Goal: Transaction & Acquisition: Subscribe to service/newsletter

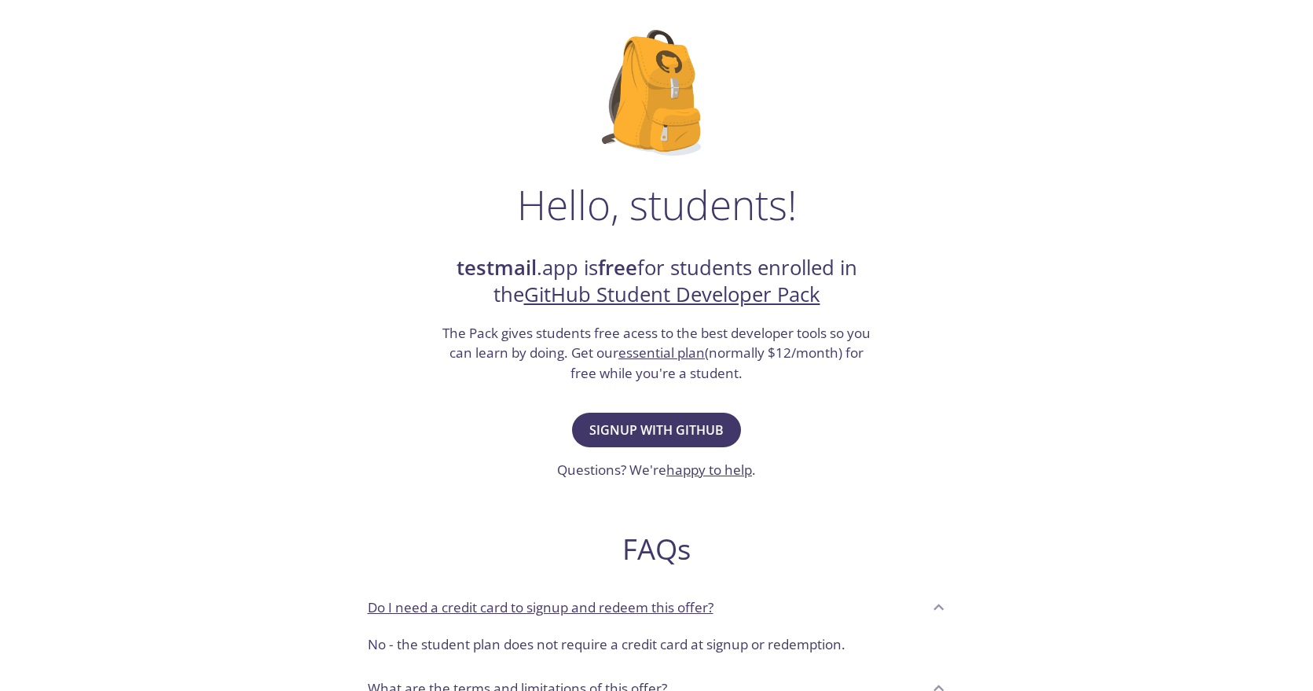
scroll to position [120, 0]
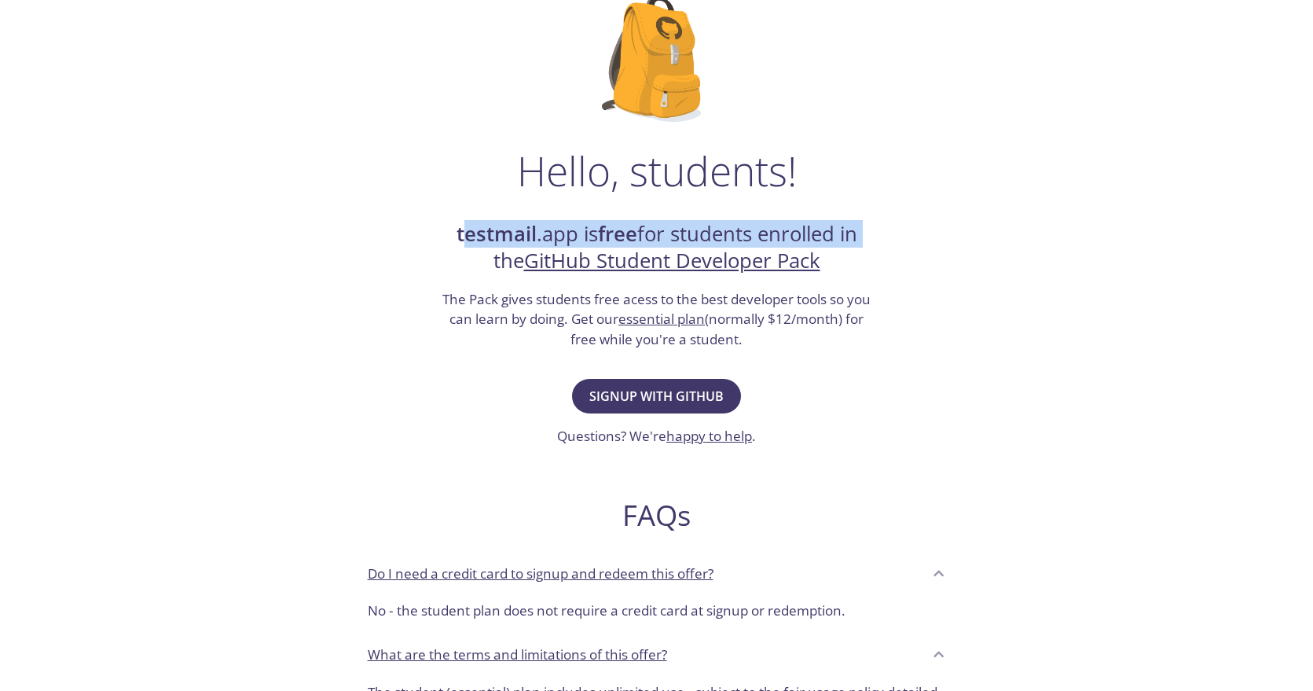
drag, startPoint x: 459, startPoint y: 231, endPoint x: 891, endPoint y: 233, distance: 432.1
click at [891, 233] on div "Hello, students! testmail .app is free for students enrolled in the GitHub Stud…" at bounding box center [656, 450] width 767 height 959
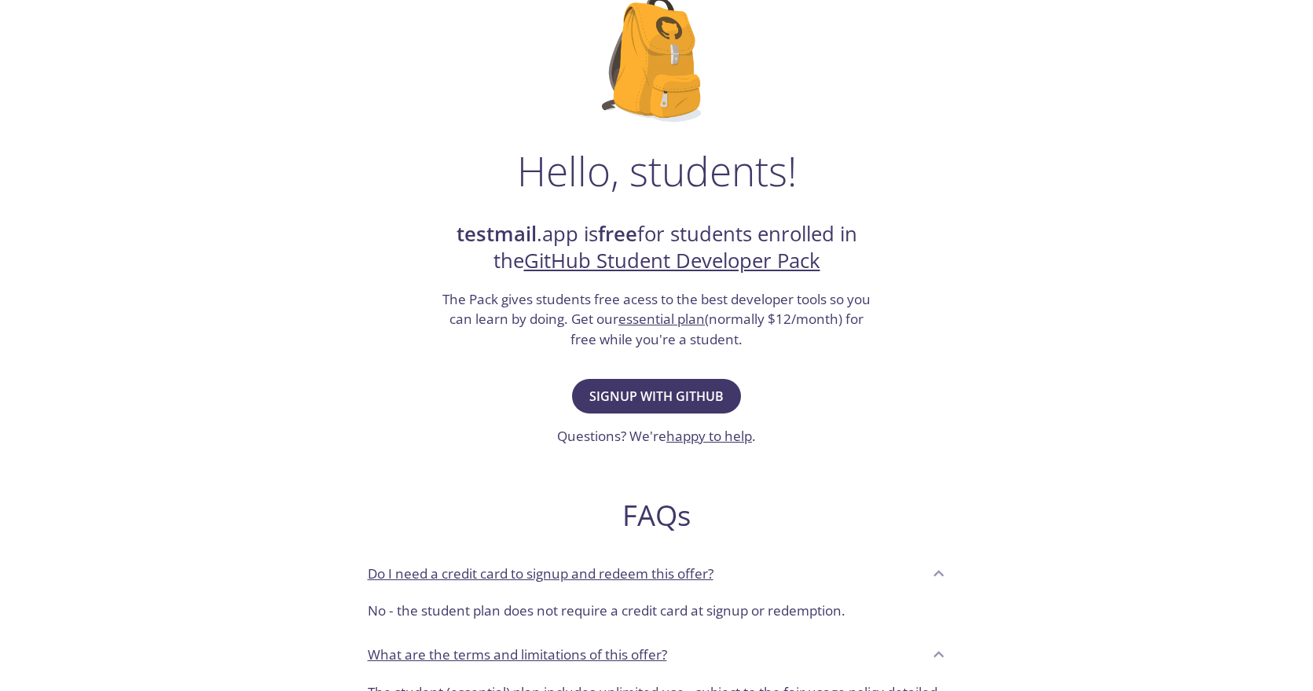
drag, startPoint x: 891, startPoint y: 233, endPoint x: 738, endPoint y: 336, distance: 185.0
click at [887, 236] on div "Hello, students! testmail .app is free for students enrolled in the GitHub Stud…" at bounding box center [656, 450] width 767 height 959
click at [632, 393] on span "Signup with GitHub" at bounding box center [656, 396] width 134 height 22
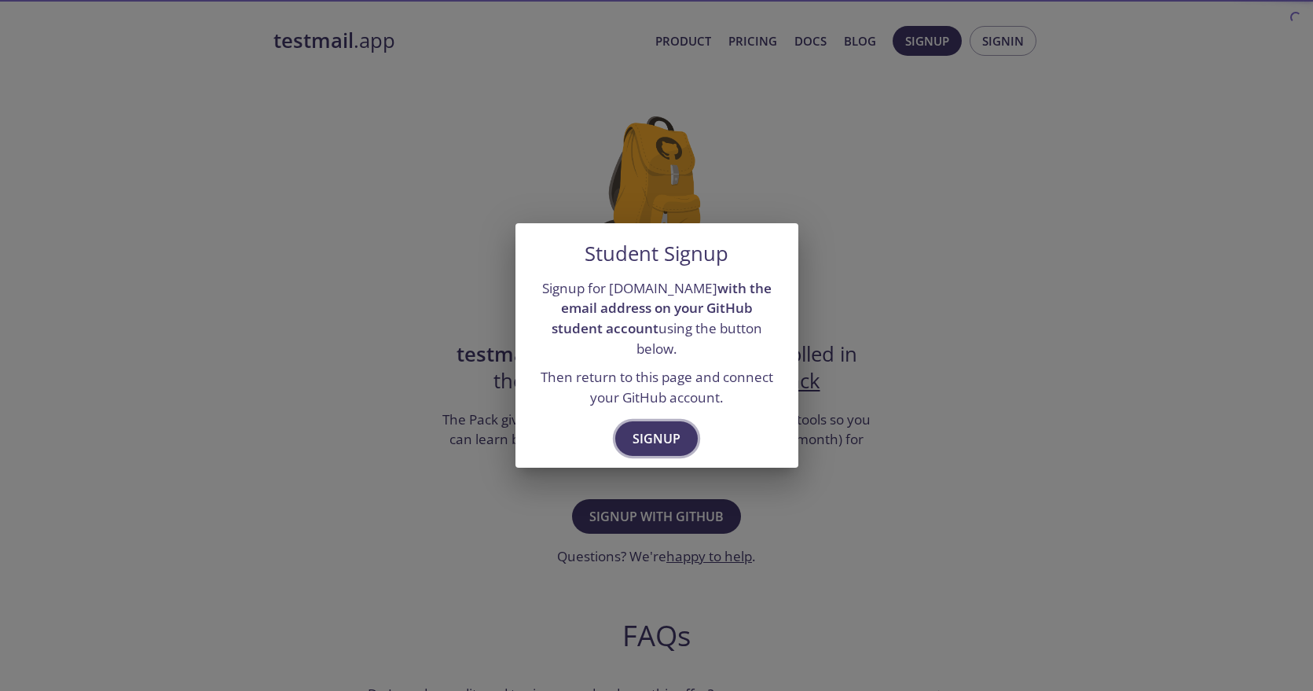
click at [661, 421] on button "Signup" at bounding box center [656, 438] width 82 height 35
click at [845, 151] on div "Student Signup Signup for testmail.app with the email address on your GitHub st…" at bounding box center [656, 345] width 1313 height 691
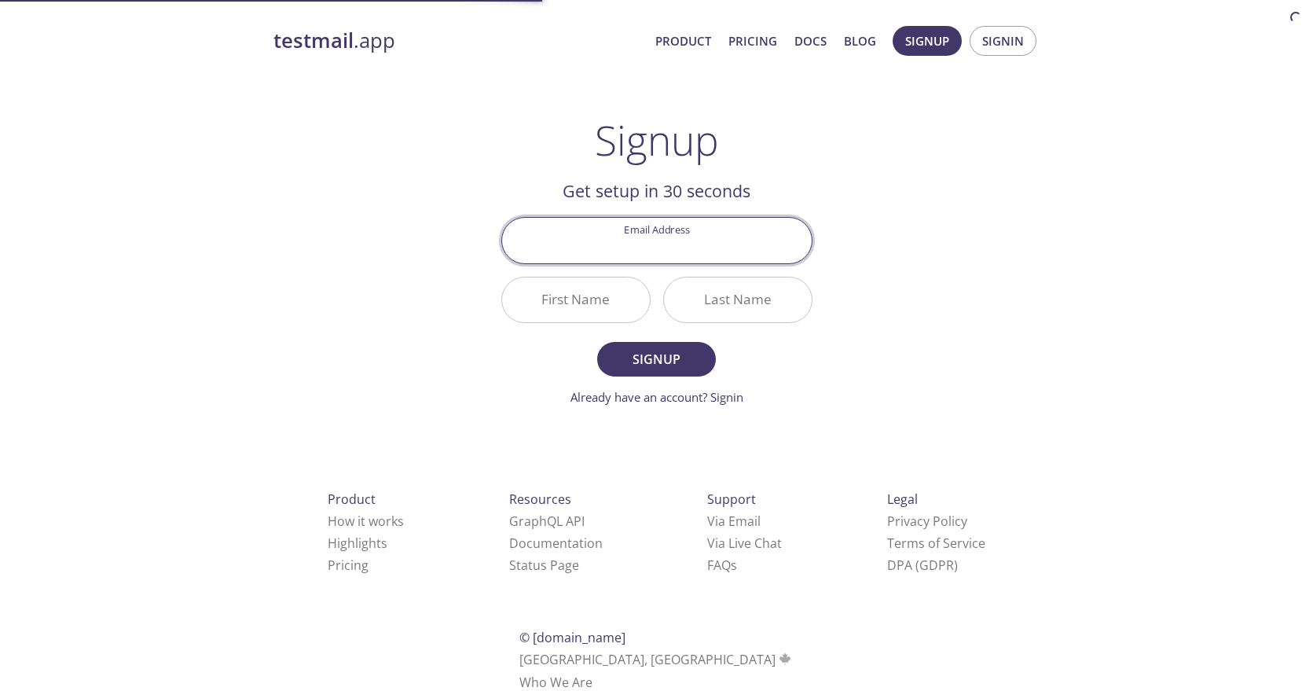
click at [677, 239] on input "Email Address" at bounding box center [657, 240] width 310 height 45
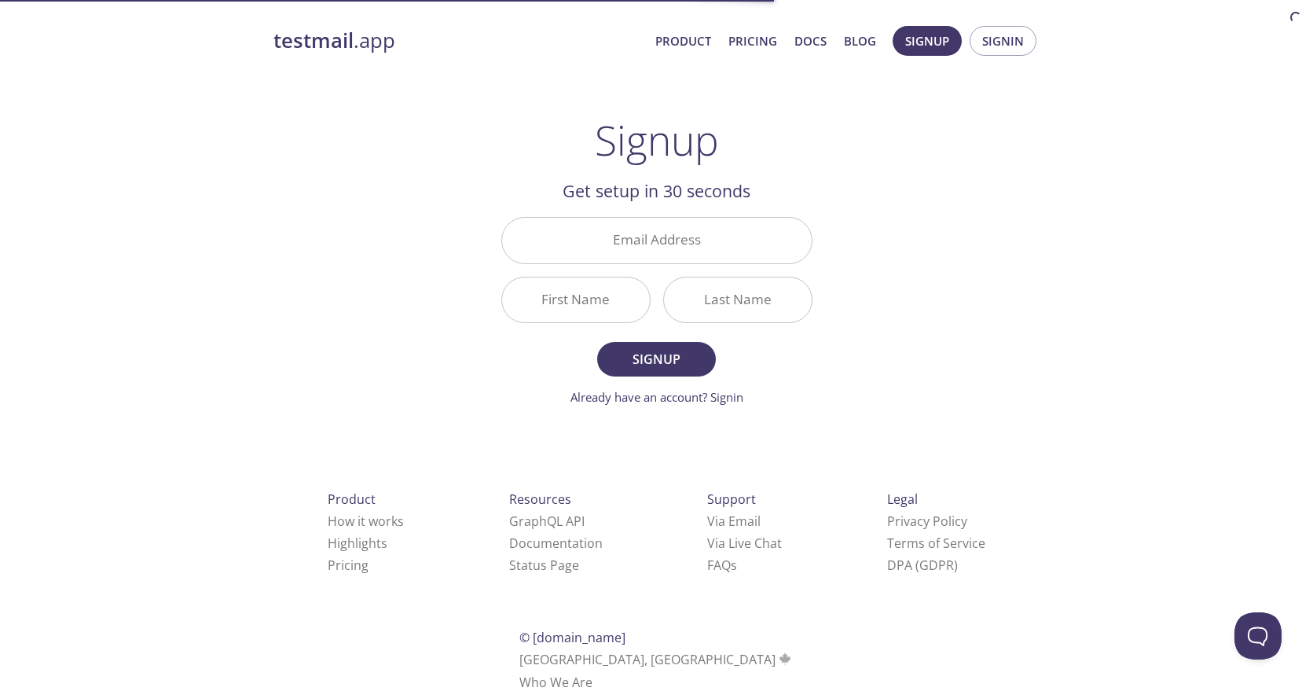
click at [811, 197] on h2 "Get setup in 30 seconds" at bounding box center [656, 191] width 311 height 27
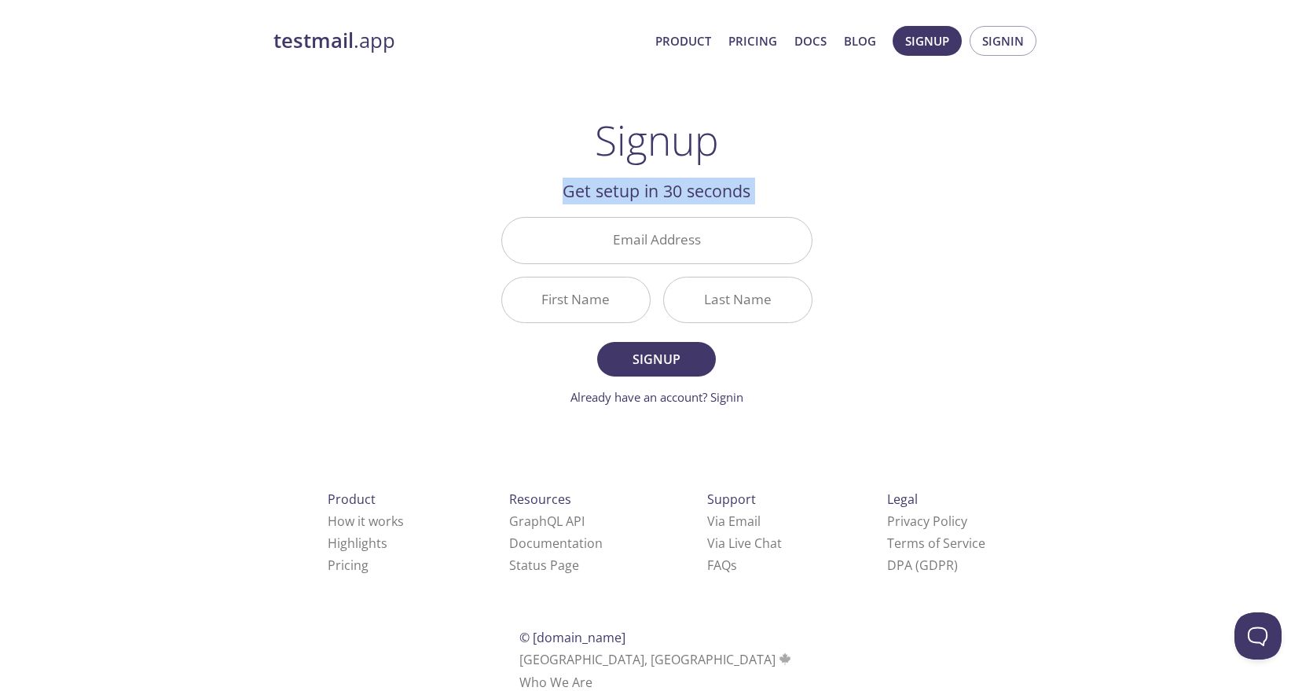
drag, startPoint x: 962, startPoint y: 208, endPoint x: 355, endPoint y: 181, distance: 607.9
click at [355, 181] on div "testmail .app Product Pricing Docs Blog Signup Signin Signup Get setup in 30 se…" at bounding box center [657, 376] width 805 height 721
click at [354, 183] on div "testmail .app Product Pricing Docs Blog Signup Signin Signup Get setup in 30 se…" at bounding box center [657, 376] width 805 height 721
drag, startPoint x: 486, startPoint y: 187, endPoint x: 825, endPoint y: 189, distance: 338.6
click at [825, 189] on div "testmail .app Product Pricing Docs Blog Signup Signin Signup Get setup in 30 se…" at bounding box center [657, 376] width 805 height 721
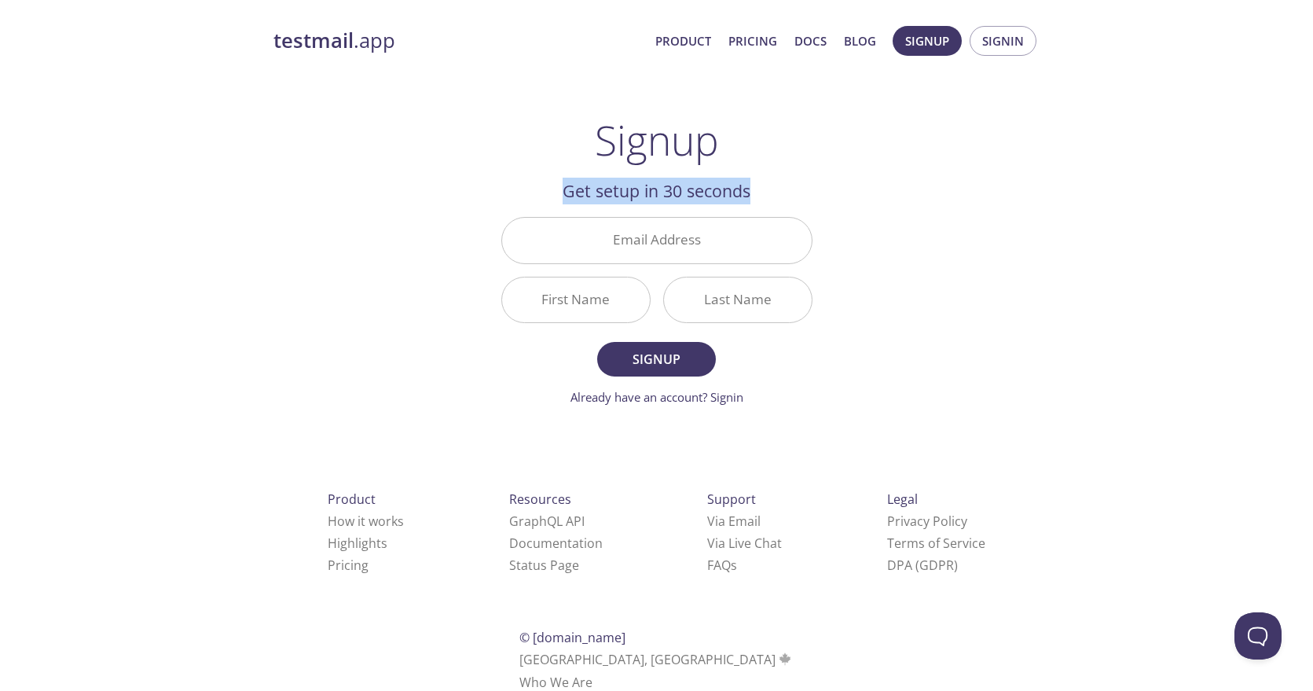
click at [825, 189] on main "Signup Get setup in 30 seconds Email Address First Name Last Name Signup Alread…" at bounding box center [656, 261] width 349 height 290
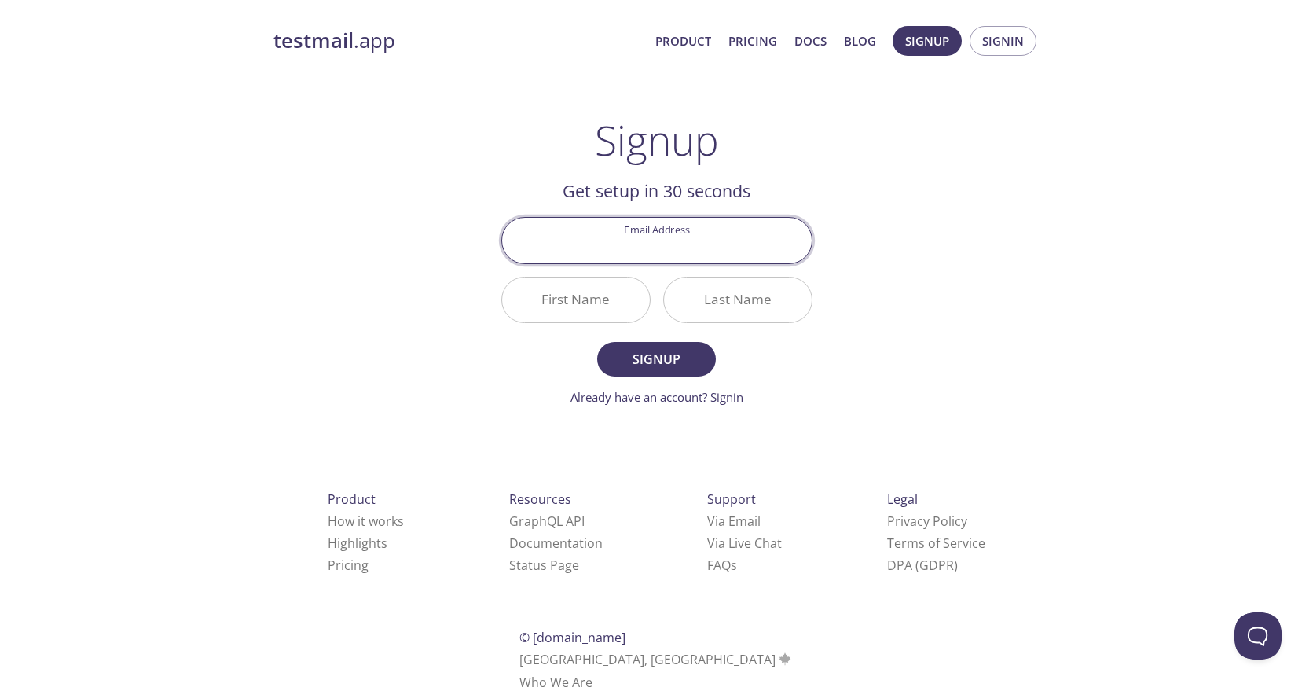
click at [658, 245] on input "Email Address" at bounding box center [657, 240] width 310 height 45
type input "[EMAIL_ADDRESS][DOMAIN_NAME]"
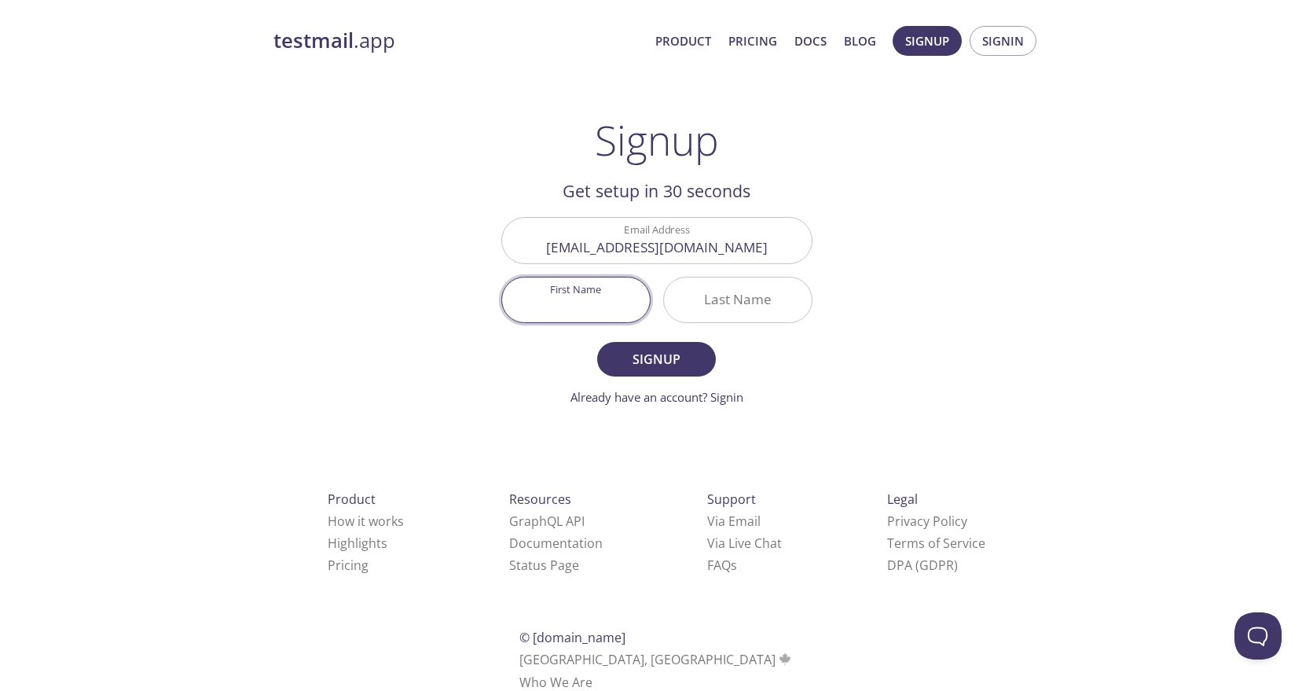
click at [595, 310] on input "First Name" at bounding box center [576, 299] width 148 height 45
type input "Prince"
type input "j"
type input "[DEMOGRAPHIC_DATA]"
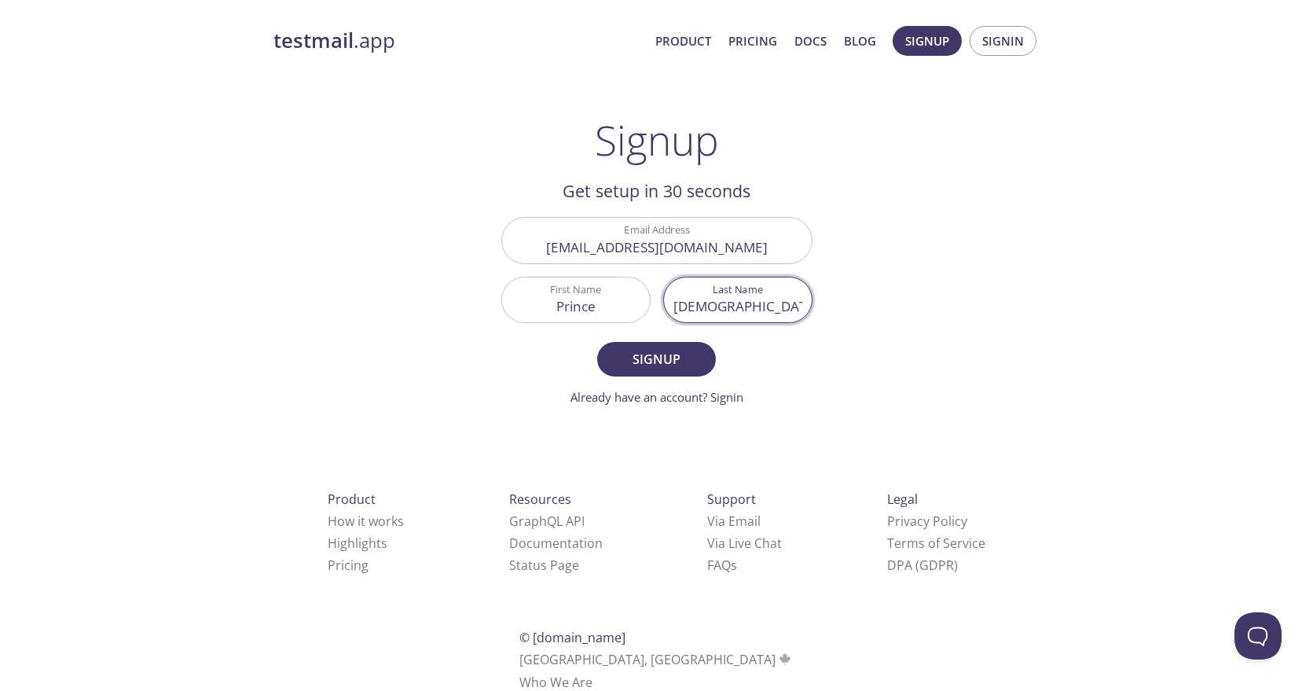
click at [597, 342] on button "Signup" at bounding box center [656, 359] width 118 height 35
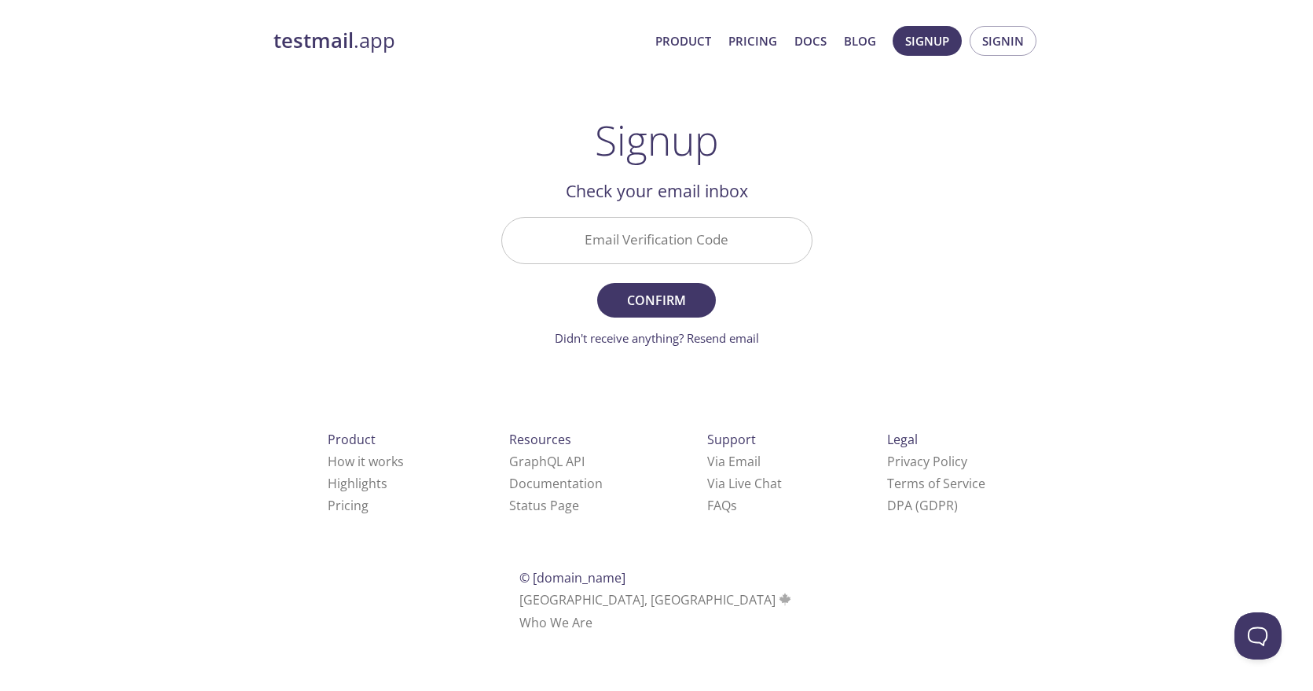
click at [691, 211] on div "Email Verification Code" at bounding box center [657, 240] width 324 height 59
click at [669, 235] on input "Email Verification Code" at bounding box center [657, 240] width 310 height 45
paste input "SEY2WH4"
type input "SEY2WH4"
click at [649, 277] on form "Email Verification Code SEY2WH4 Confirm Didn't receive anything? Resend email" at bounding box center [656, 282] width 311 height 130
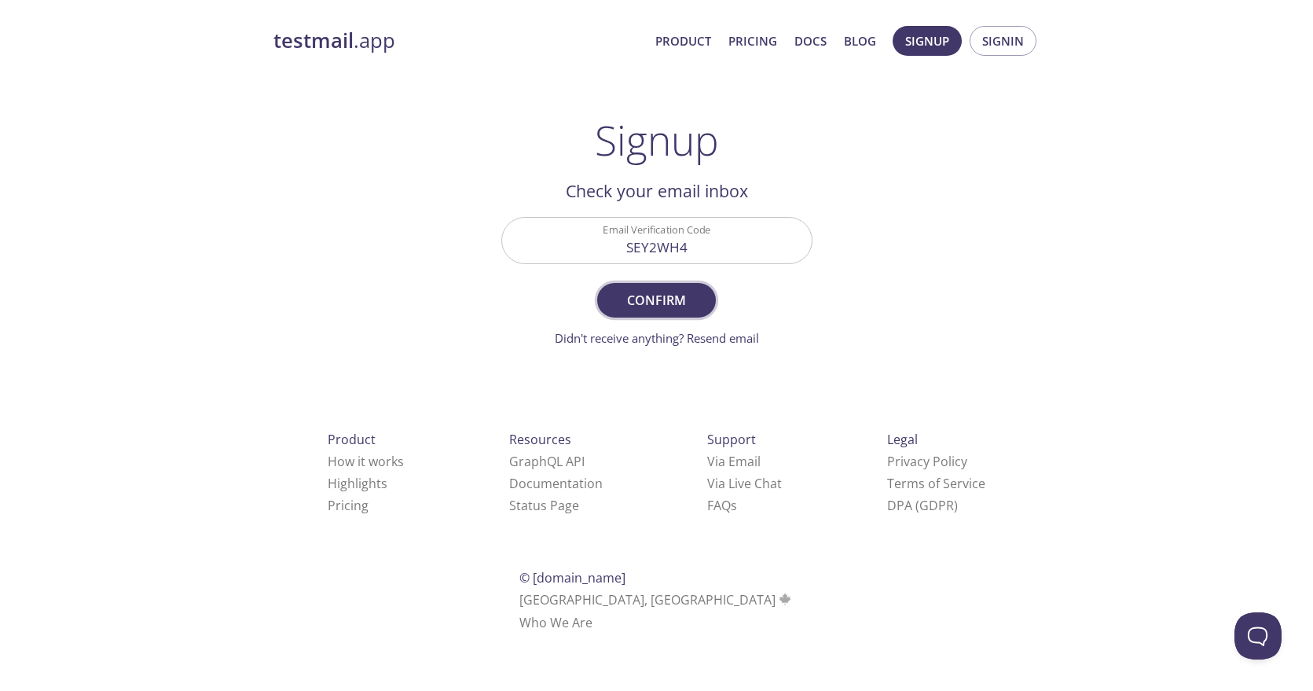
click at [651, 290] on span "Confirm" at bounding box center [655, 300] width 83 height 22
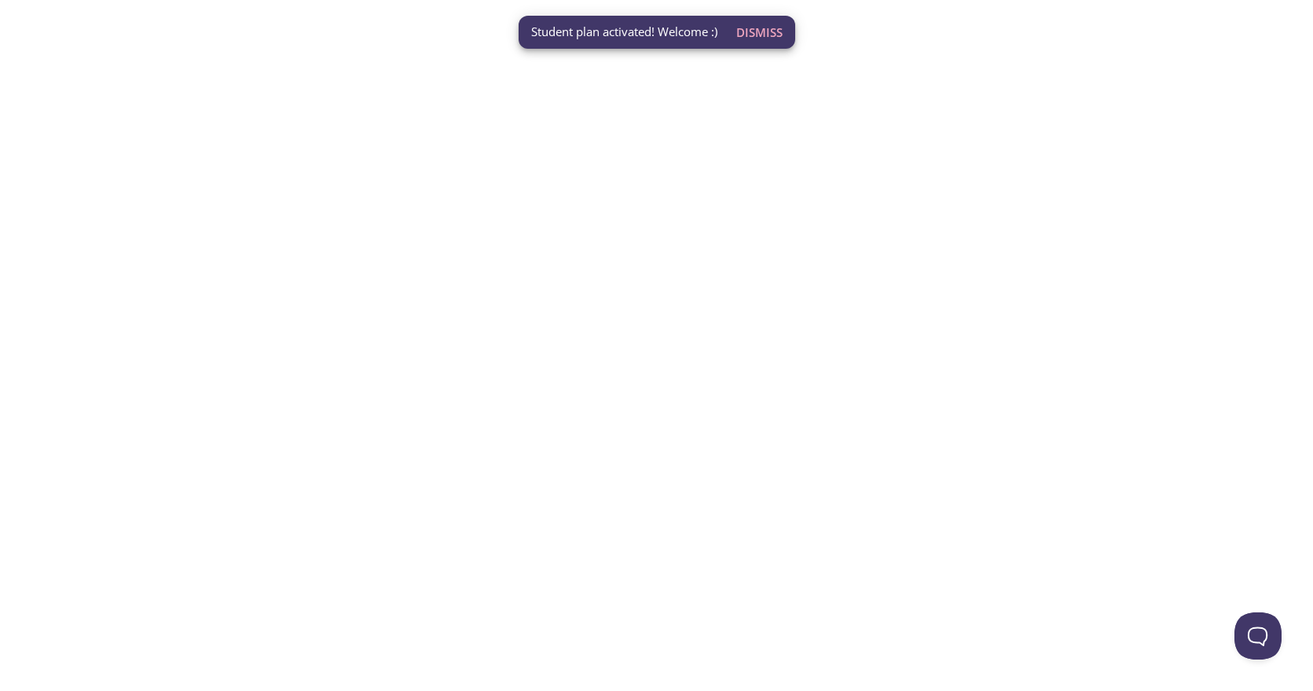
click at [772, 37] on span "Dismiss" at bounding box center [759, 32] width 46 height 20
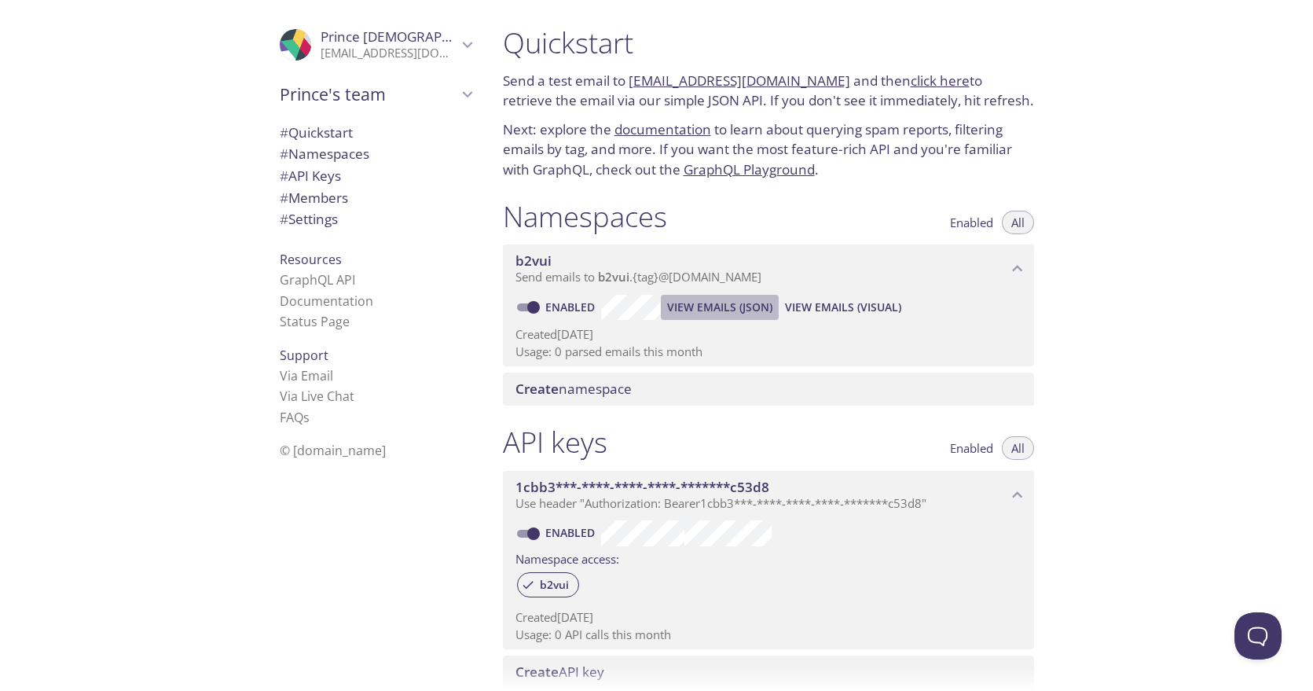
click at [698, 313] on span "View Emails (JSON)" at bounding box center [719, 307] width 105 height 19
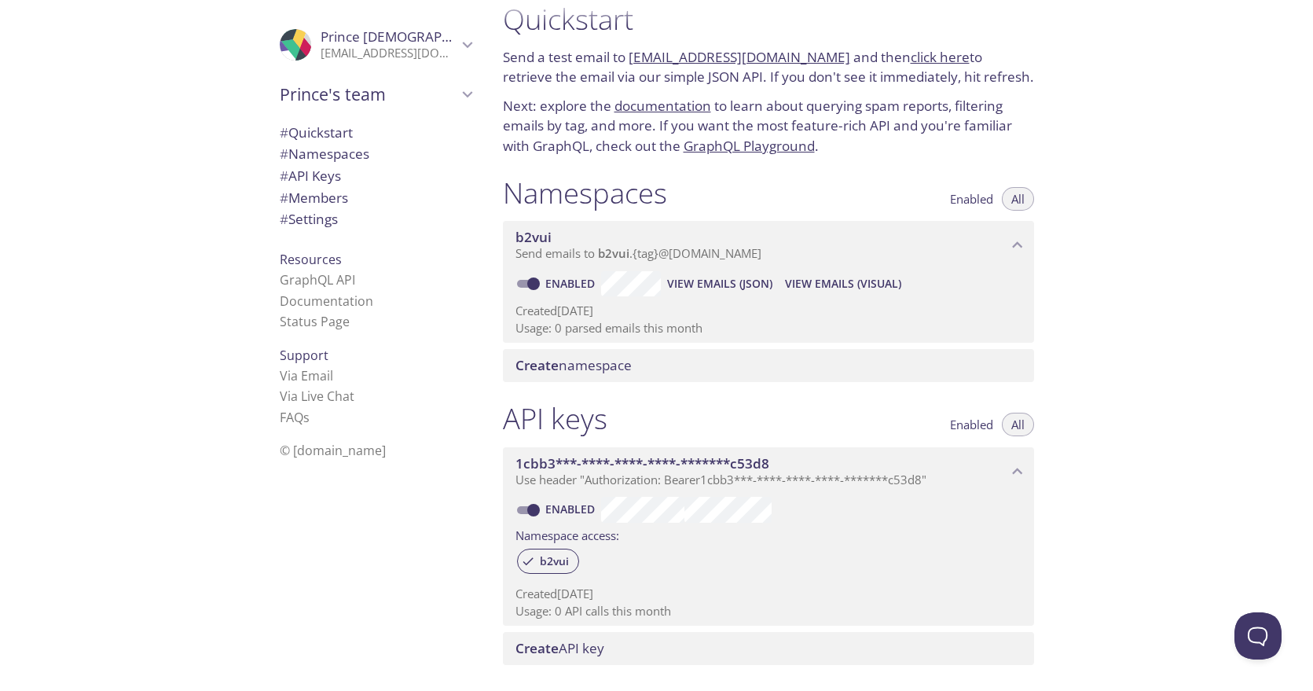
scroll to position [24, 0]
drag, startPoint x: 603, startPoint y: 249, endPoint x: 1029, endPoint y: 191, distance: 429.8
click at [1029, 189] on div "Namespaces Enabled All b2vui Send emails to b2vui . {tag} @inbox.testmail.app E…" at bounding box center [768, 278] width 556 height 226
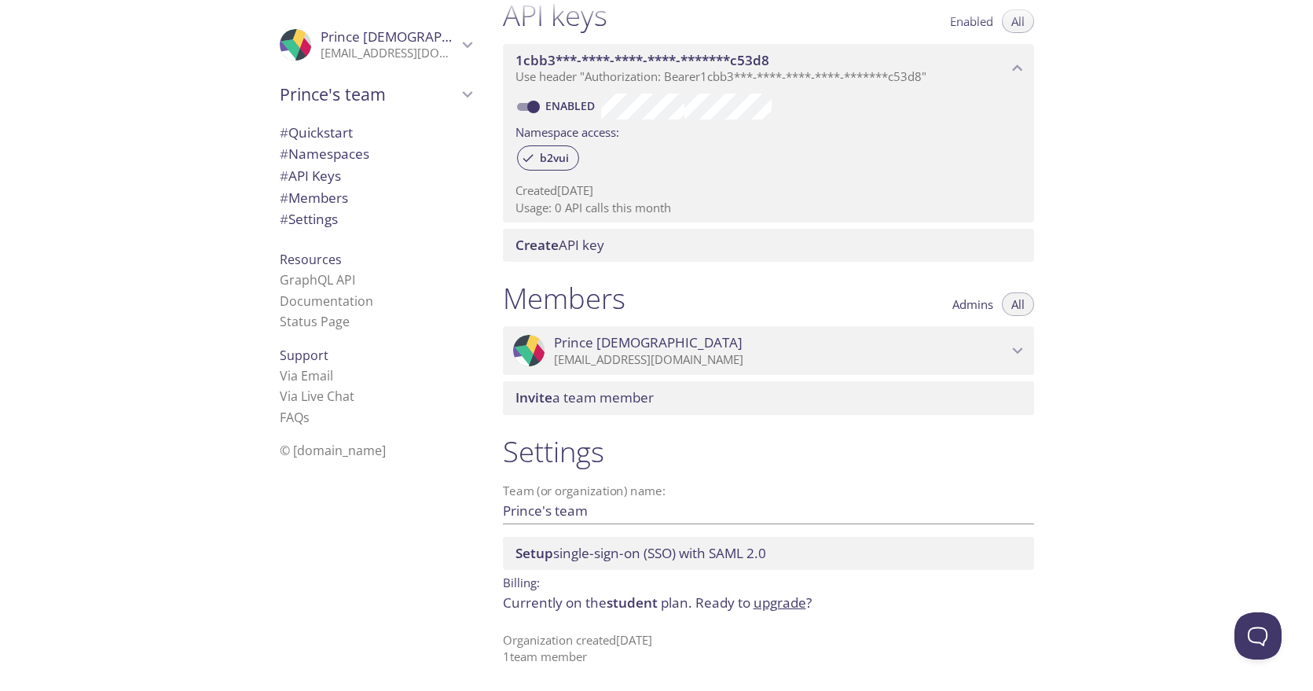
scroll to position [0, 0]
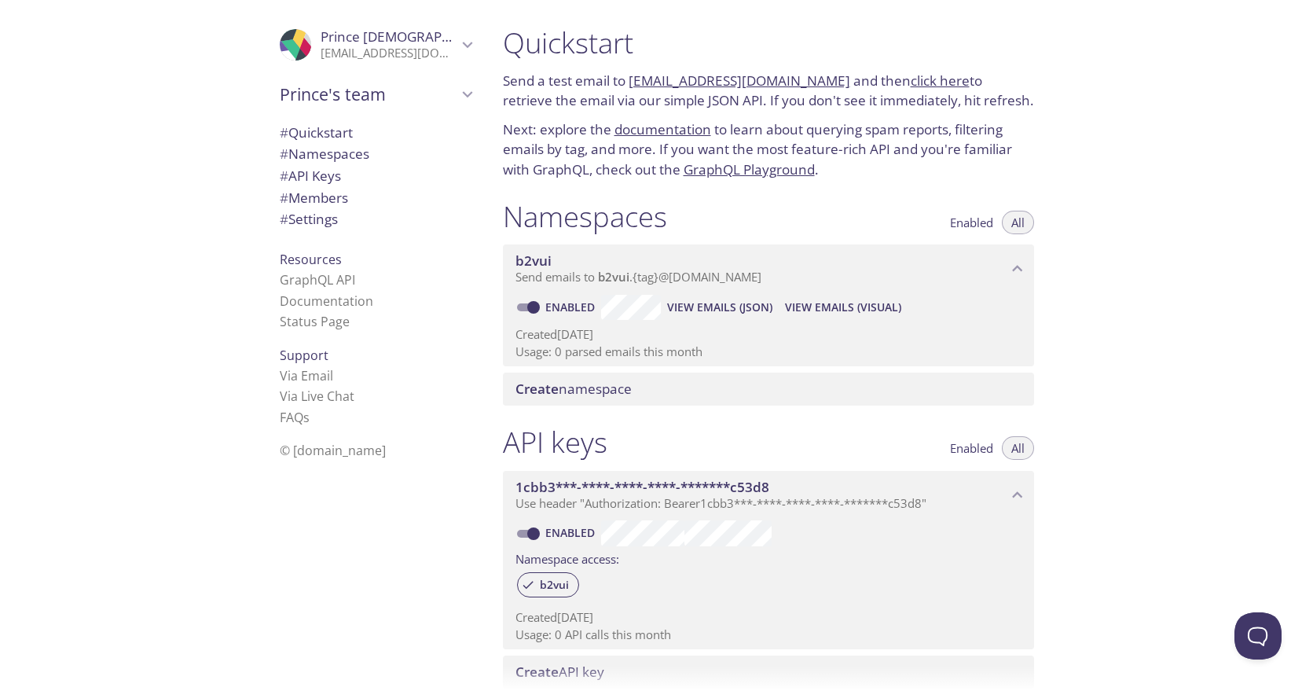
click at [801, 305] on span "View Emails (Visual)" at bounding box center [843, 307] width 116 height 19
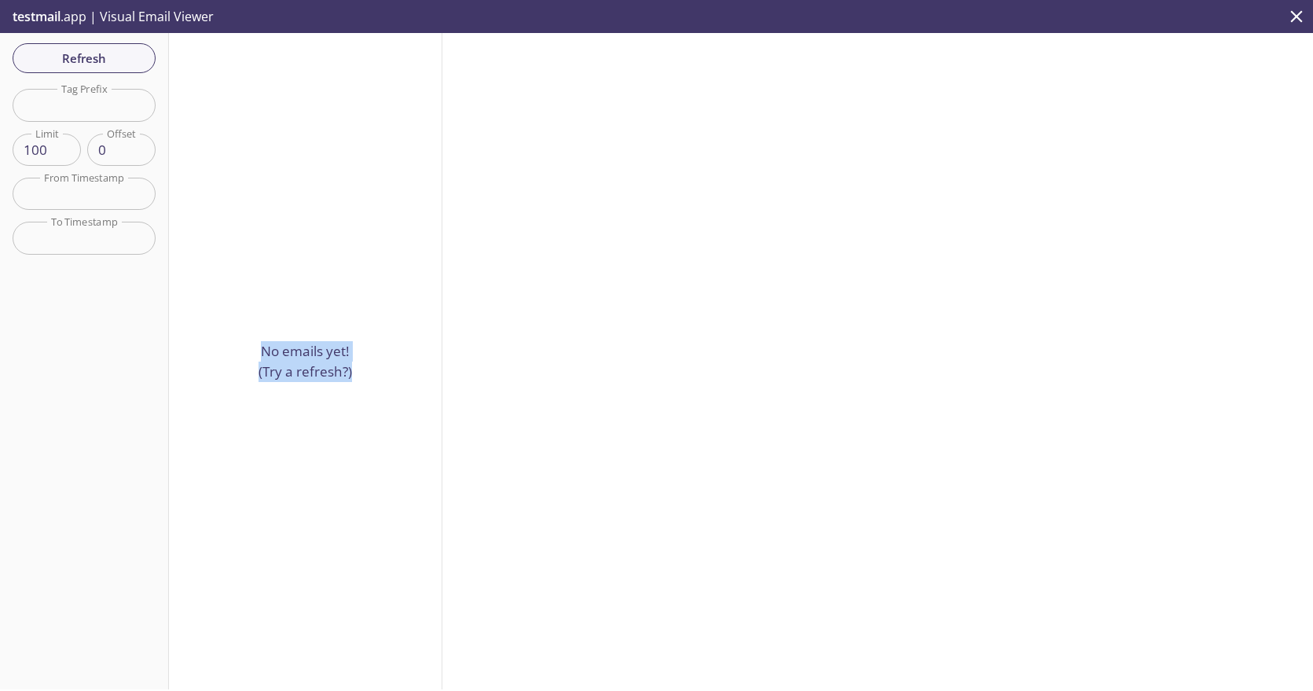
drag, startPoint x: 316, startPoint y: 316, endPoint x: 289, endPoint y: 428, distance: 115.5
click at [289, 428] on div "No emails yet! (Try a refresh?)" at bounding box center [305, 361] width 273 height 656
click at [288, 384] on div "No emails yet! (Try a refresh?)" at bounding box center [305, 361] width 273 height 656
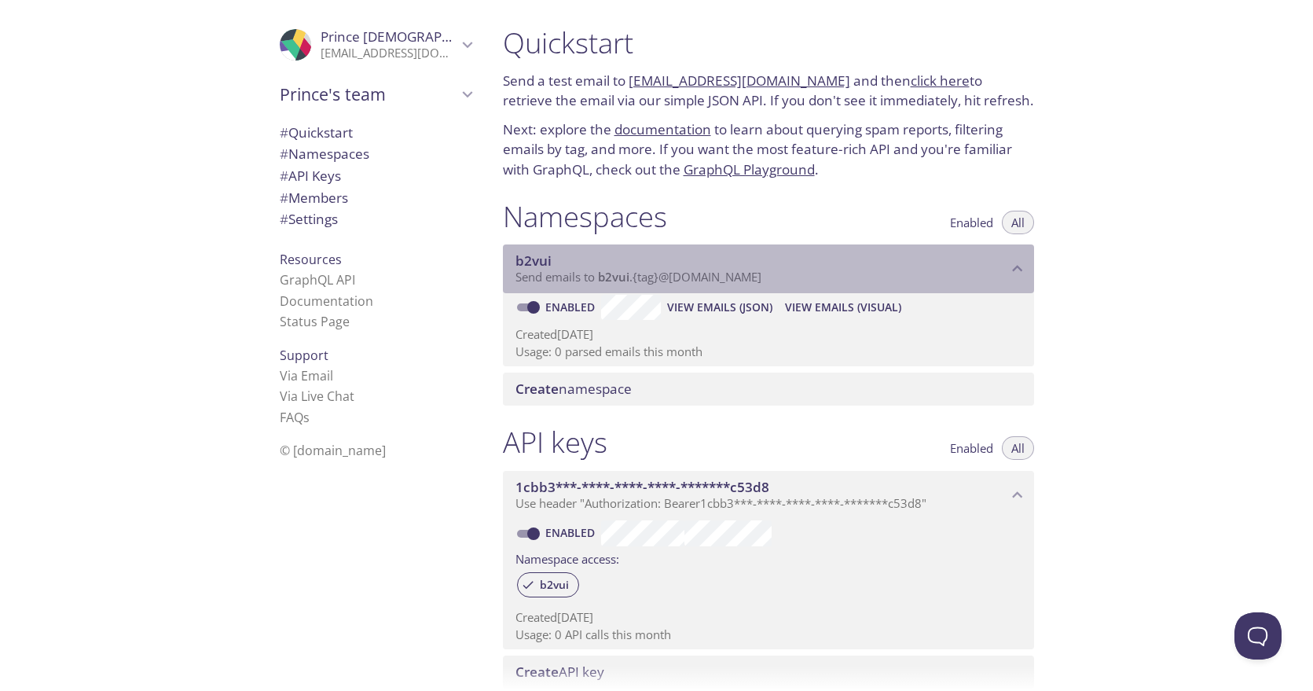
click at [515, 258] on span "b2vui" at bounding box center [533, 260] width 36 height 18
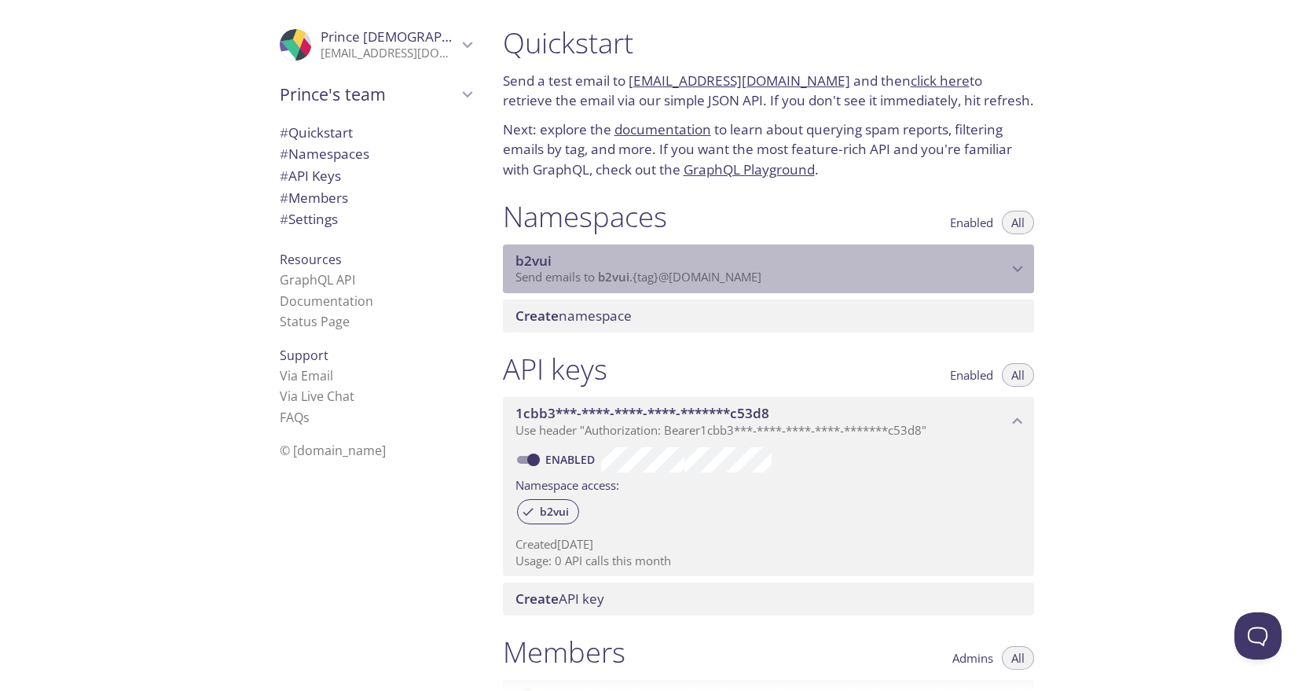
click at [515, 258] on span "b2vui" at bounding box center [533, 260] width 36 height 18
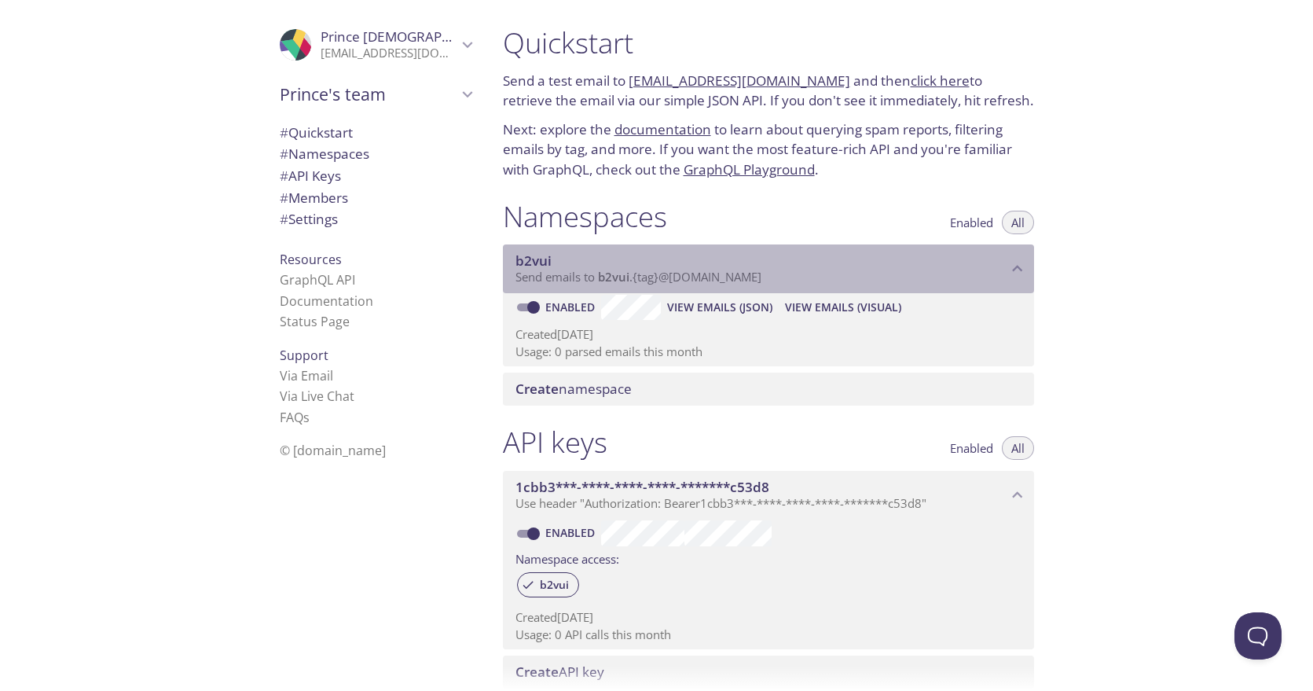
click at [630, 261] on span "b2vui" at bounding box center [761, 260] width 492 height 17
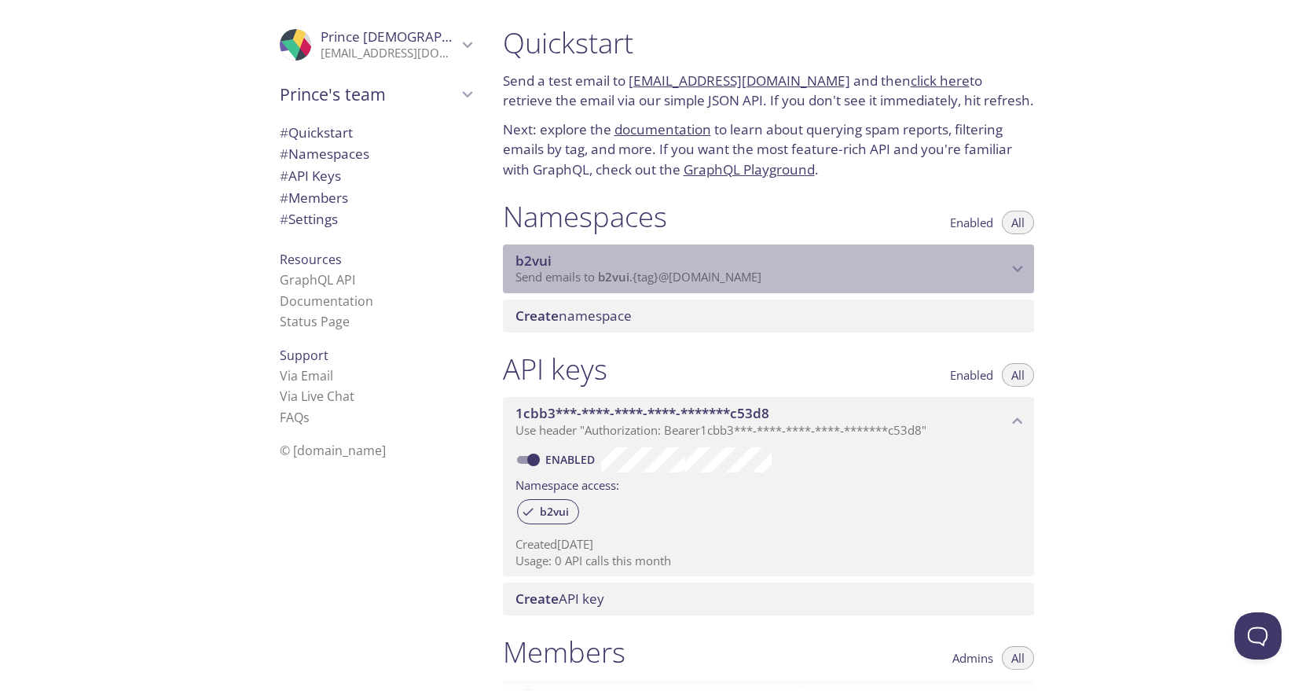
click at [630, 261] on span "b2vui" at bounding box center [761, 260] width 492 height 17
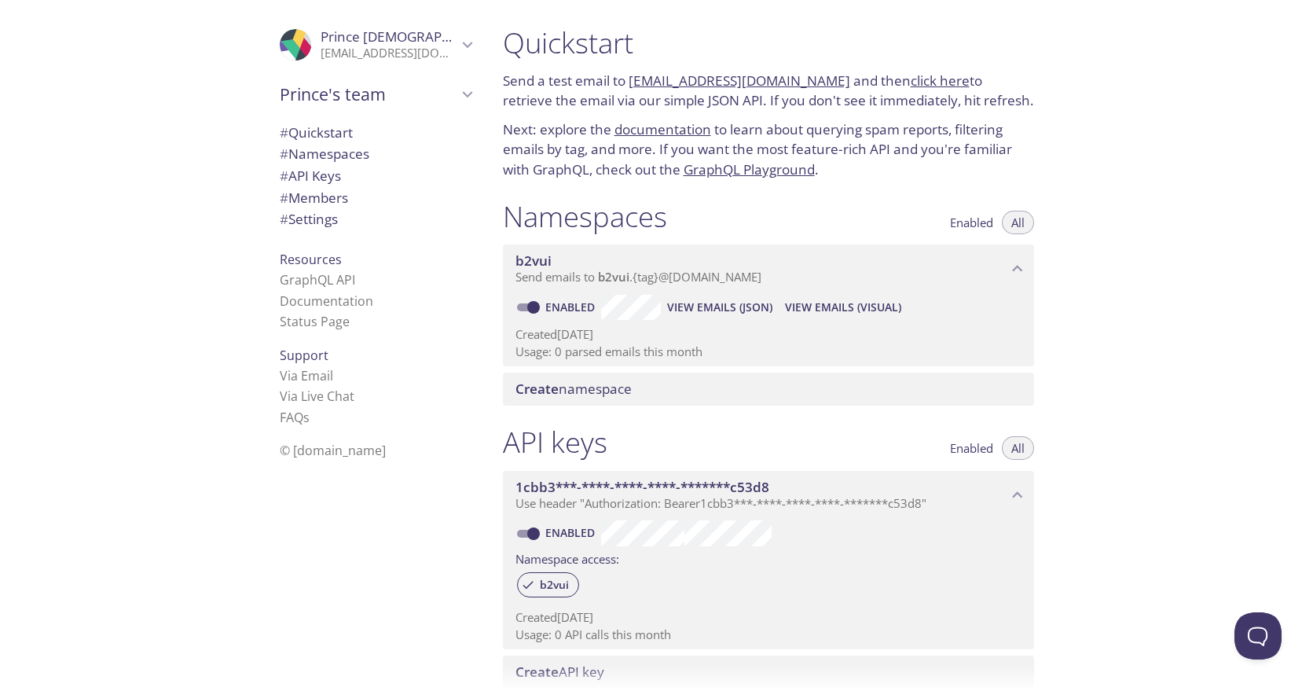
drag, startPoint x: 770, startPoint y: 277, endPoint x: 782, endPoint y: 196, distance: 81.8
click at [782, 196] on div "Namespaces Enabled All b2vui Send emails to b2vui . {tag} @inbox.testmail.app E…" at bounding box center [768, 302] width 556 height 226
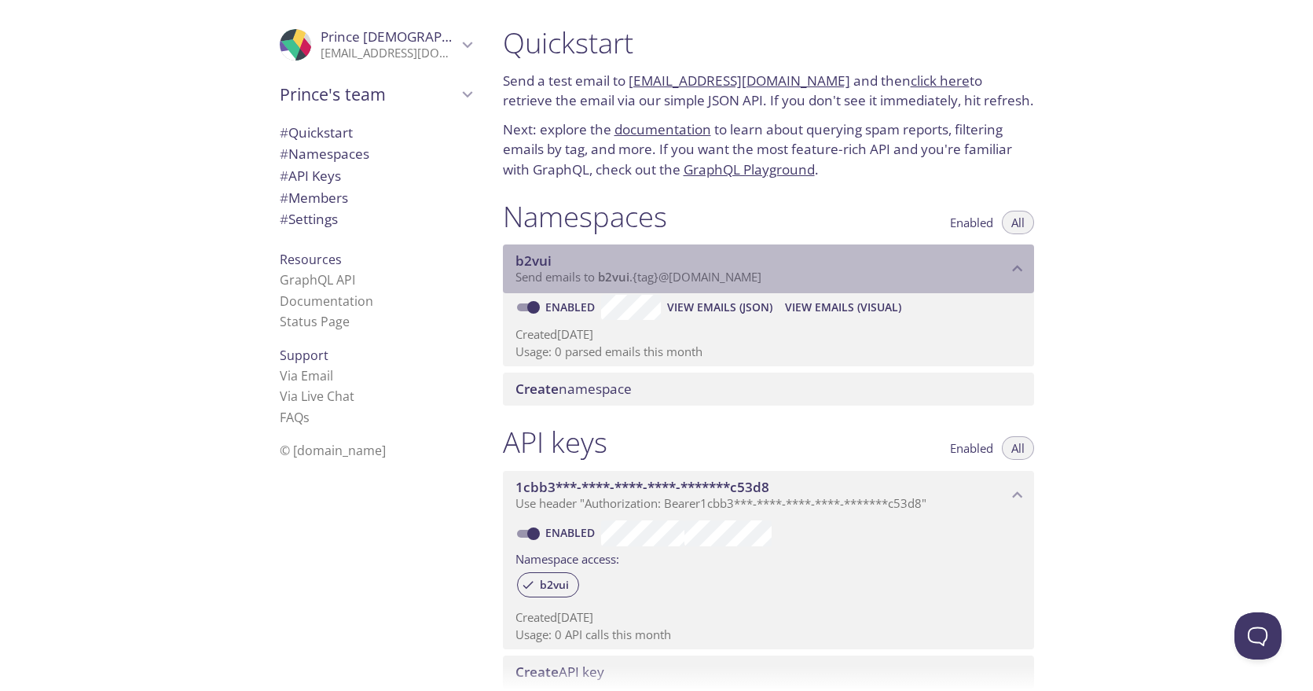
click at [652, 280] on span "Send emails to b2vui . {tag} @inbox.testmail.app" at bounding box center [638, 277] width 246 height 16
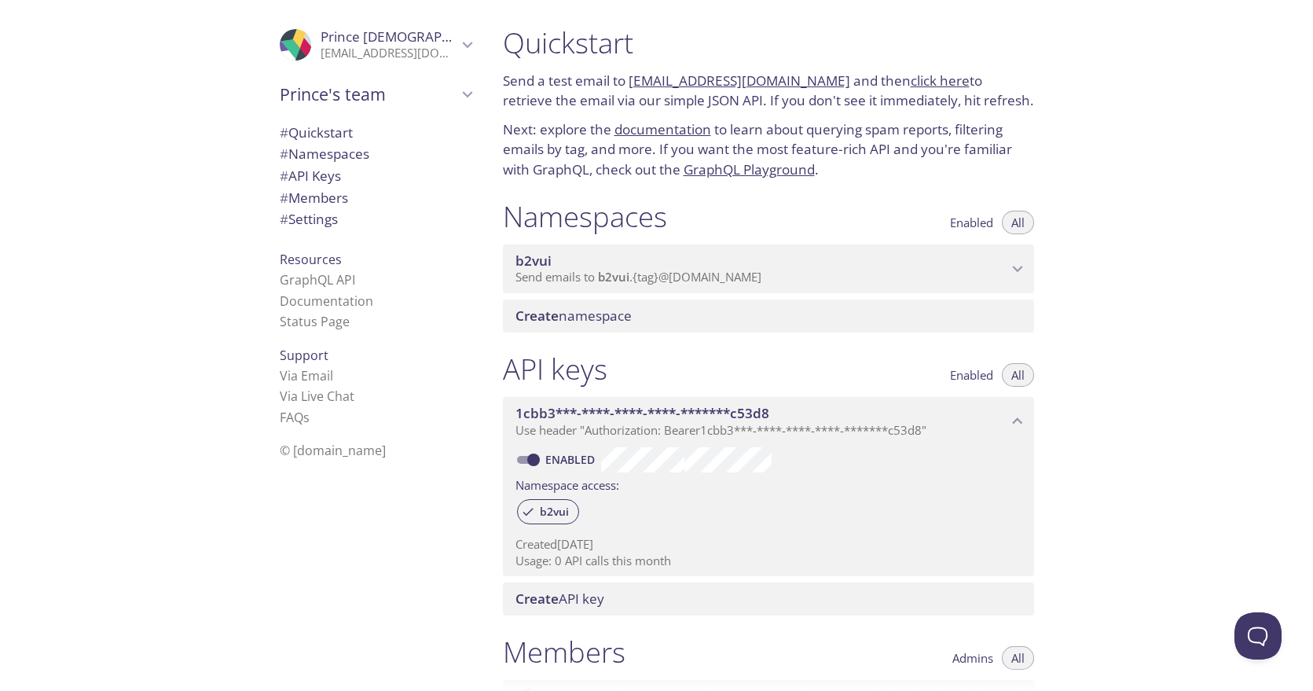
click at [652, 280] on span "Send emails to b2vui . {tag} @inbox.testmail.app" at bounding box center [638, 277] width 246 height 16
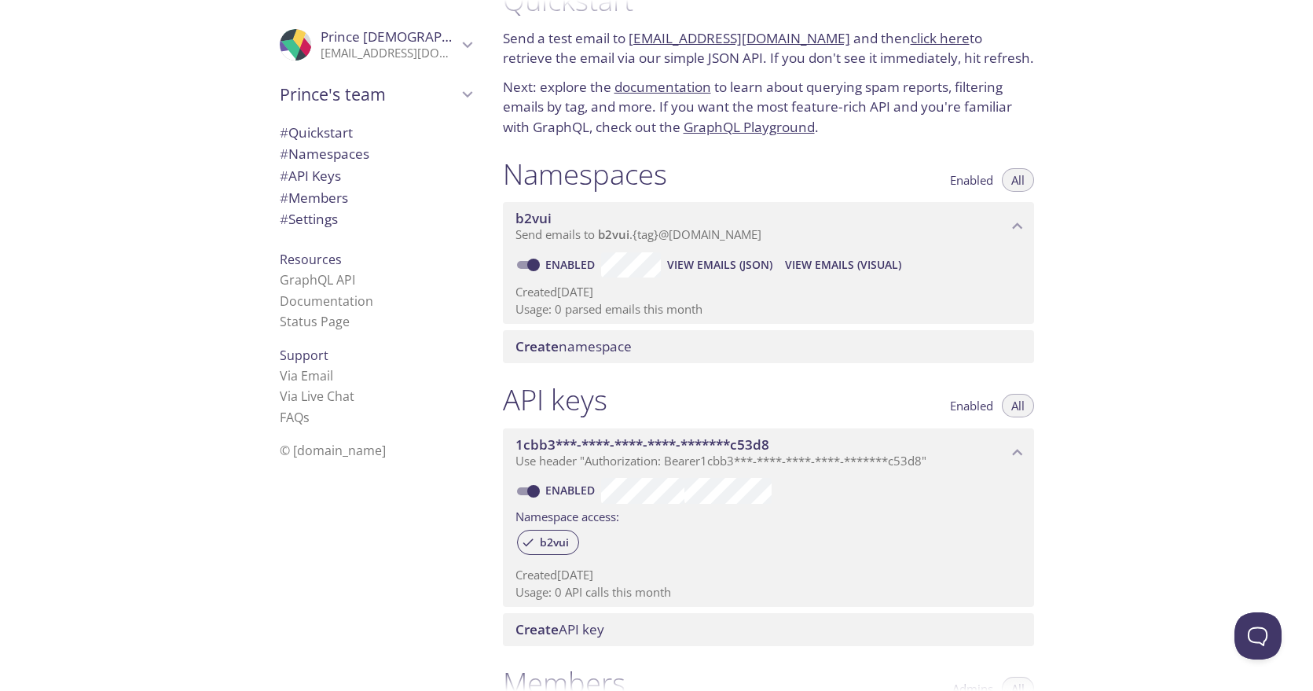
scroll to position [75, 0]
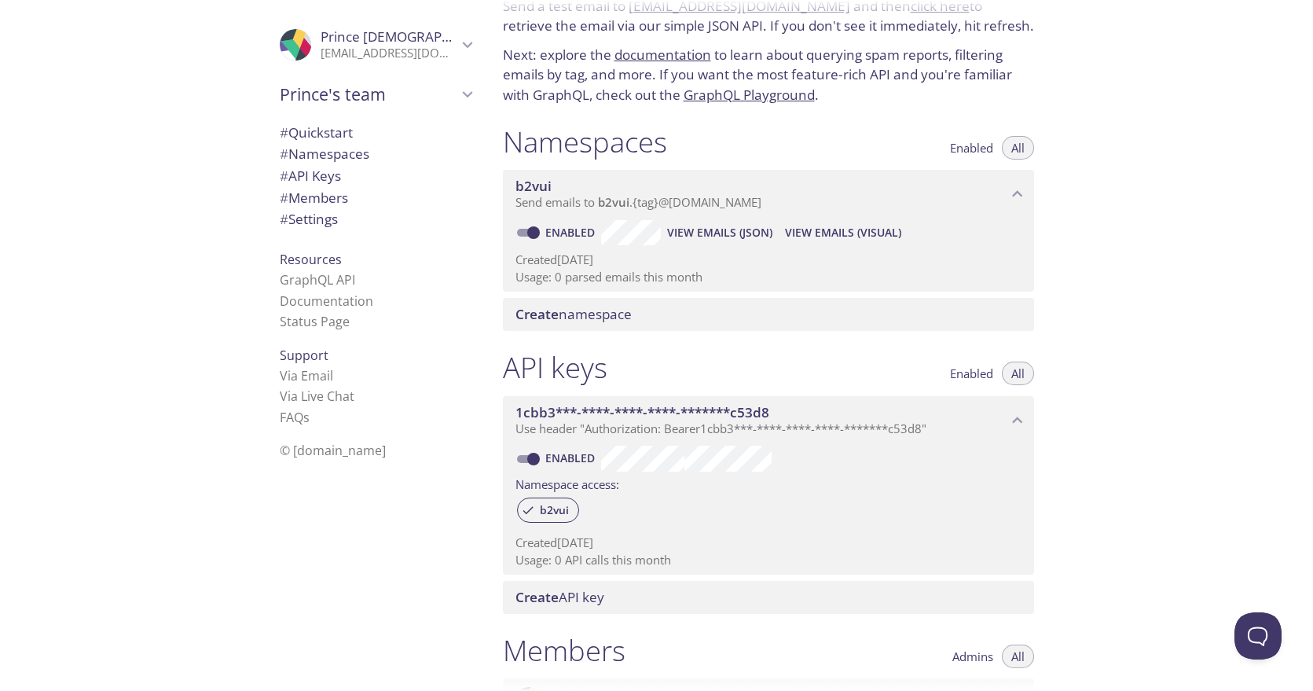
click at [680, 396] on div "1cbb3***-****-****-****-*******c53d8 Use header "Authorization: Bearer 1cbb3***…" at bounding box center [768, 420] width 531 height 49
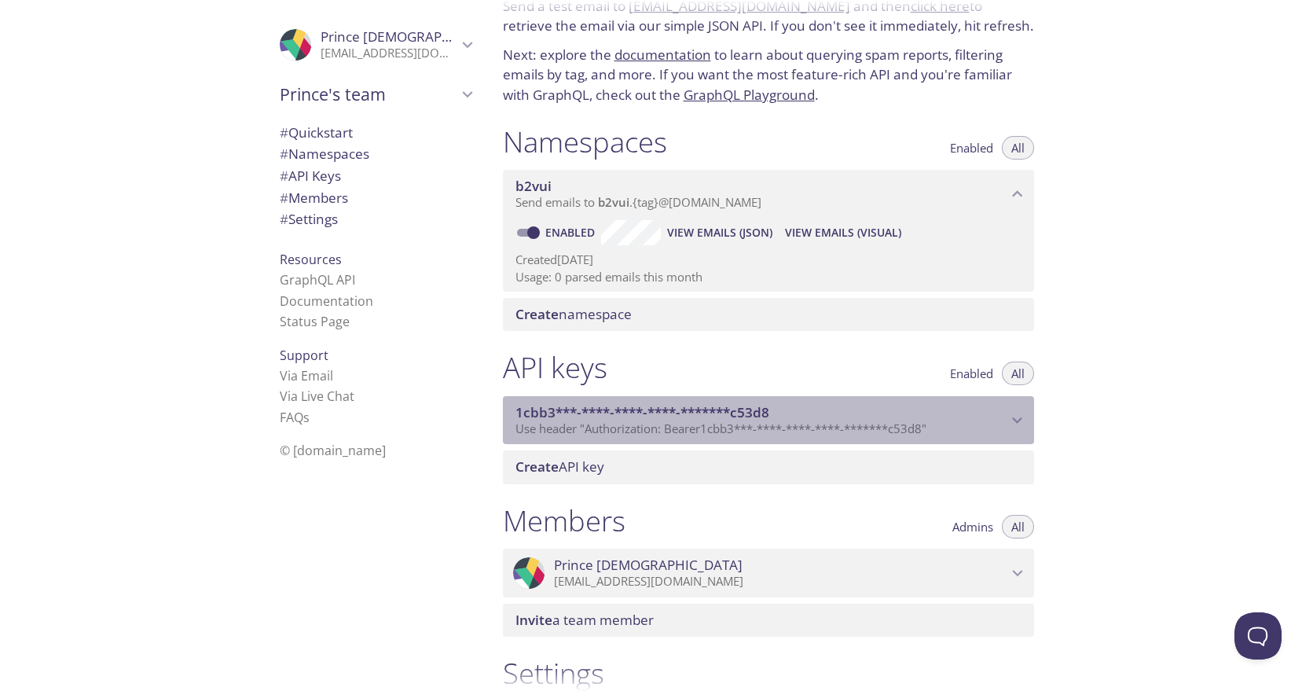
click at [680, 396] on div "1cbb3***-****-****-****-*******c53d8 Use header "Authorization: Bearer 1cbb3***…" at bounding box center [768, 420] width 531 height 49
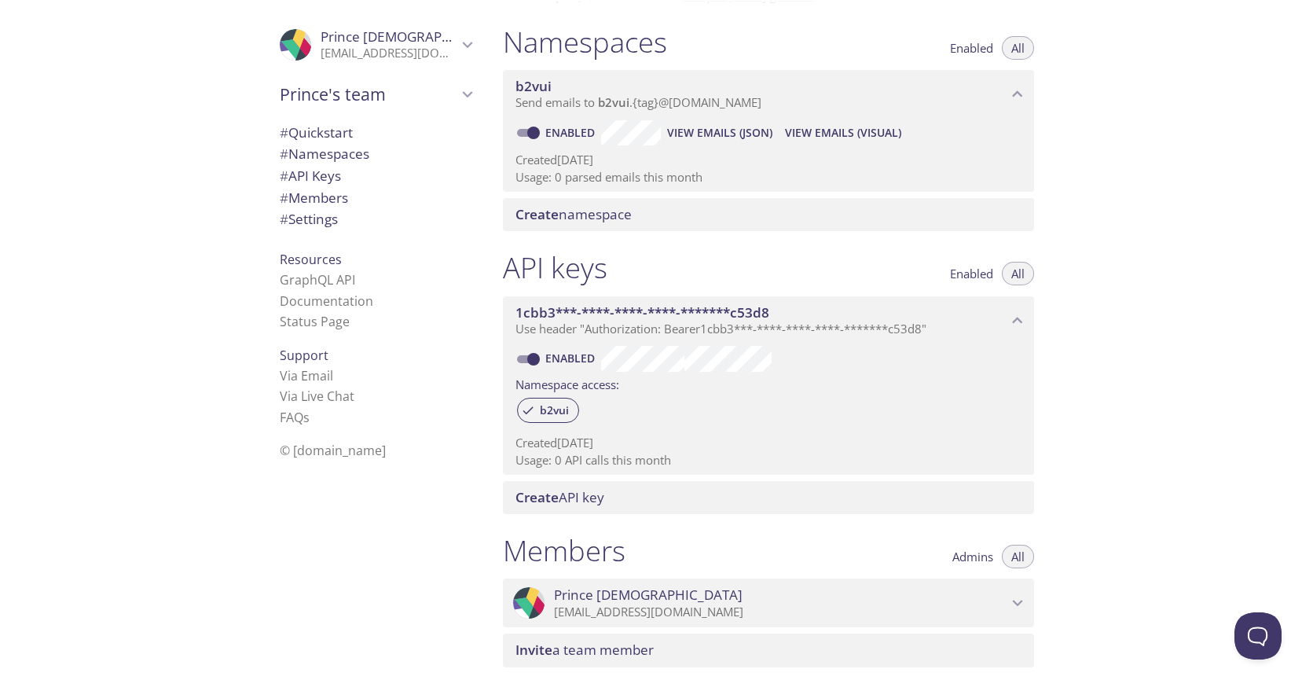
scroll to position [189, 0]
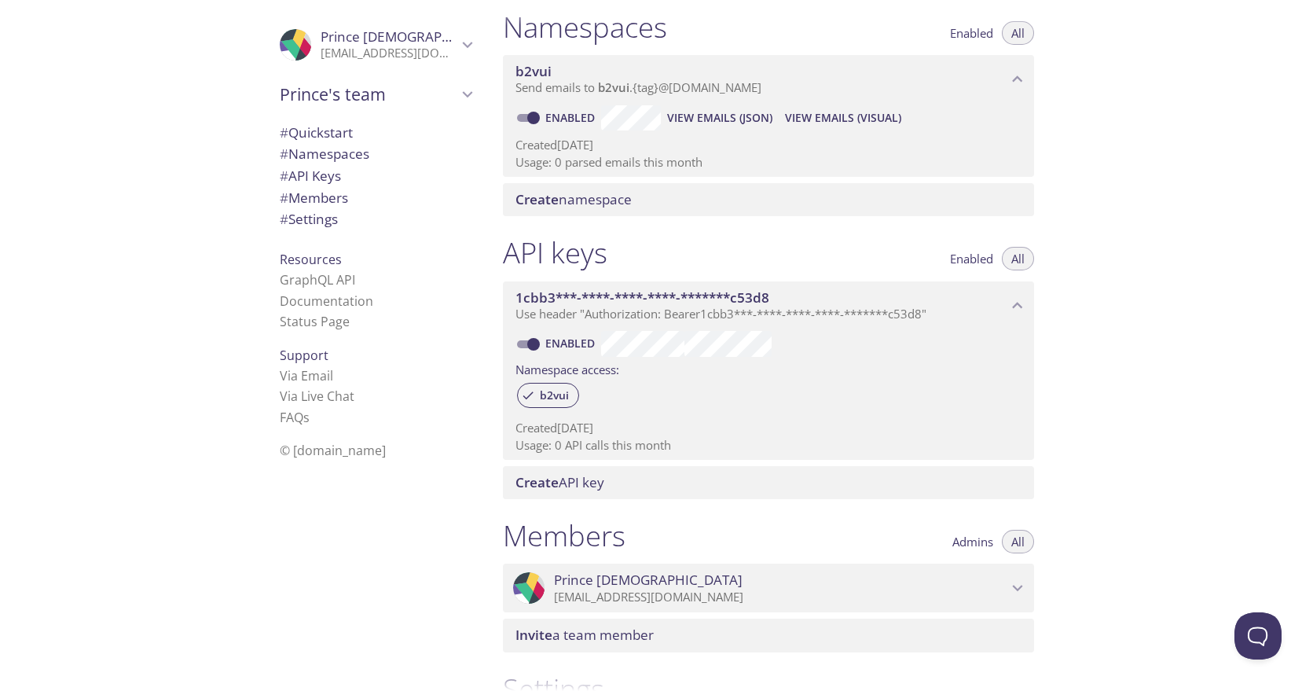
drag, startPoint x: 699, startPoint y: 448, endPoint x: 499, endPoint y: 409, distance: 204.0
click at [499, 409] on div "API keys Enabled All 1cbb3***-****-****-****-*******c53d8 Use header "Authoriza…" at bounding box center [768, 366] width 556 height 283
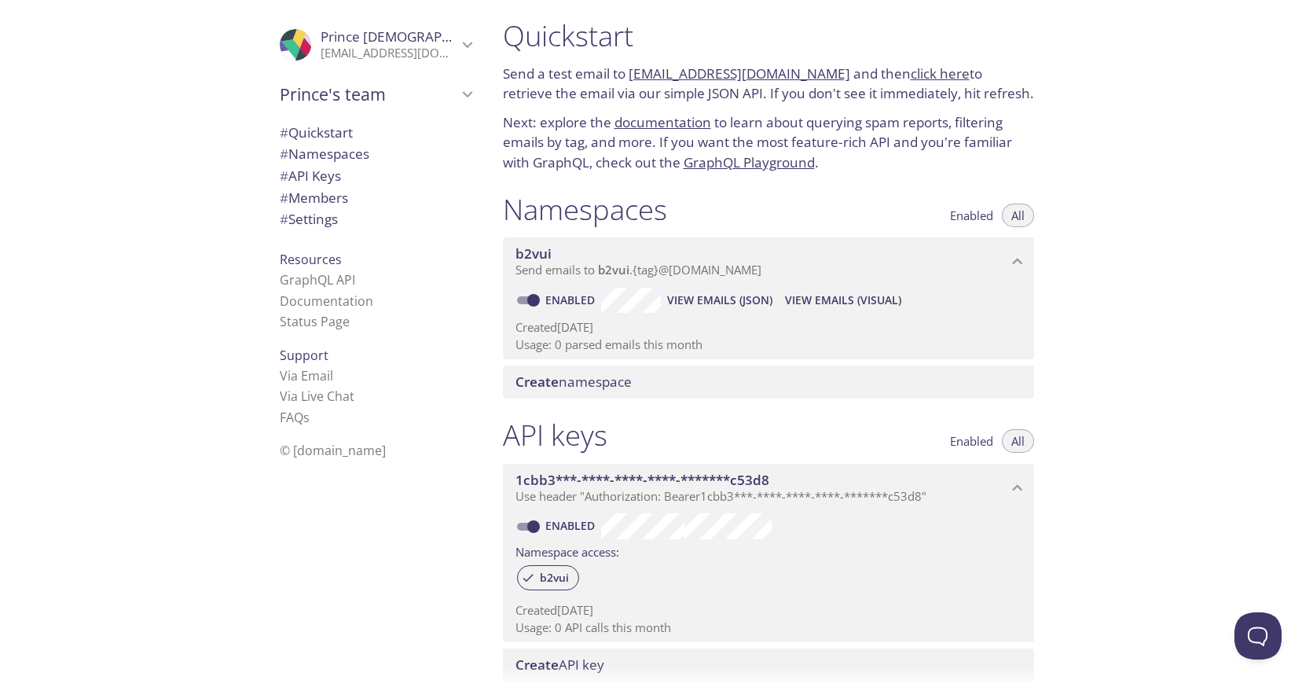
scroll to position [0, 0]
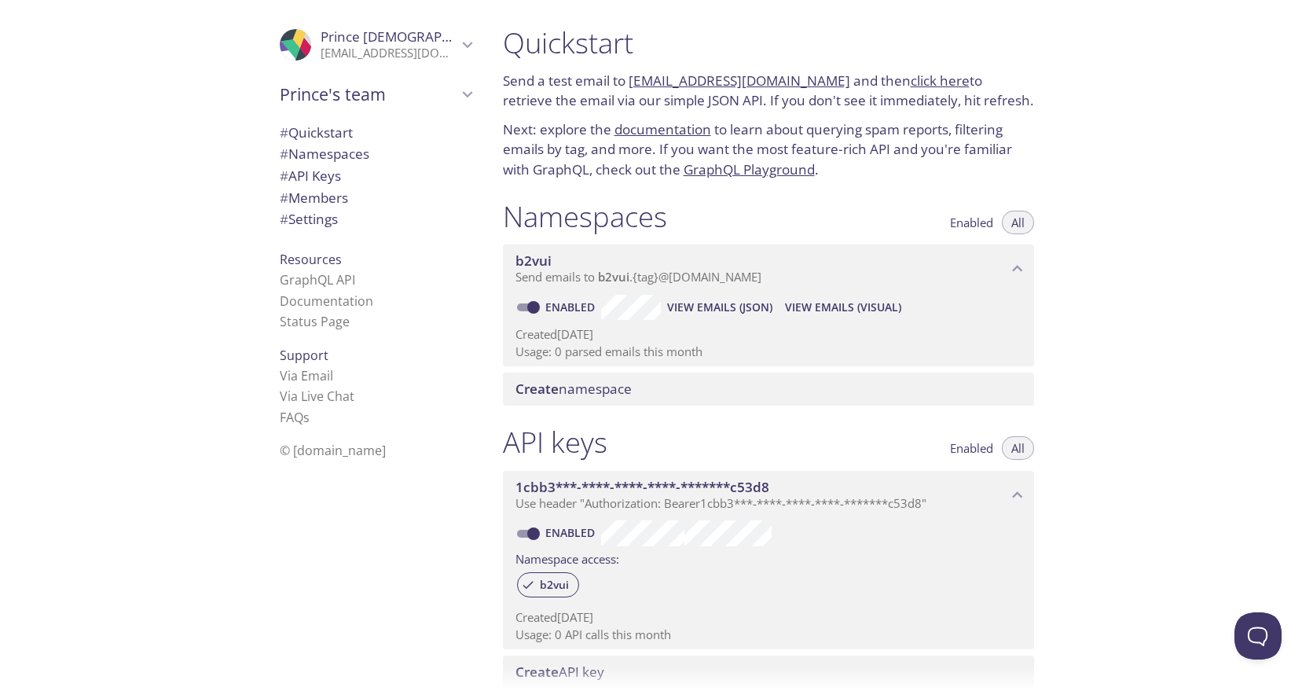
click at [757, 82] on link "[EMAIL_ADDRESS][DOMAIN_NAME]" at bounding box center [740, 80] width 222 height 18
click at [687, 80] on link "[EMAIL_ADDRESS][DOMAIN_NAME]" at bounding box center [740, 80] width 222 height 18
click at [911, 82] on link "click here" at bounding box center [940, 80] width 59 height 18
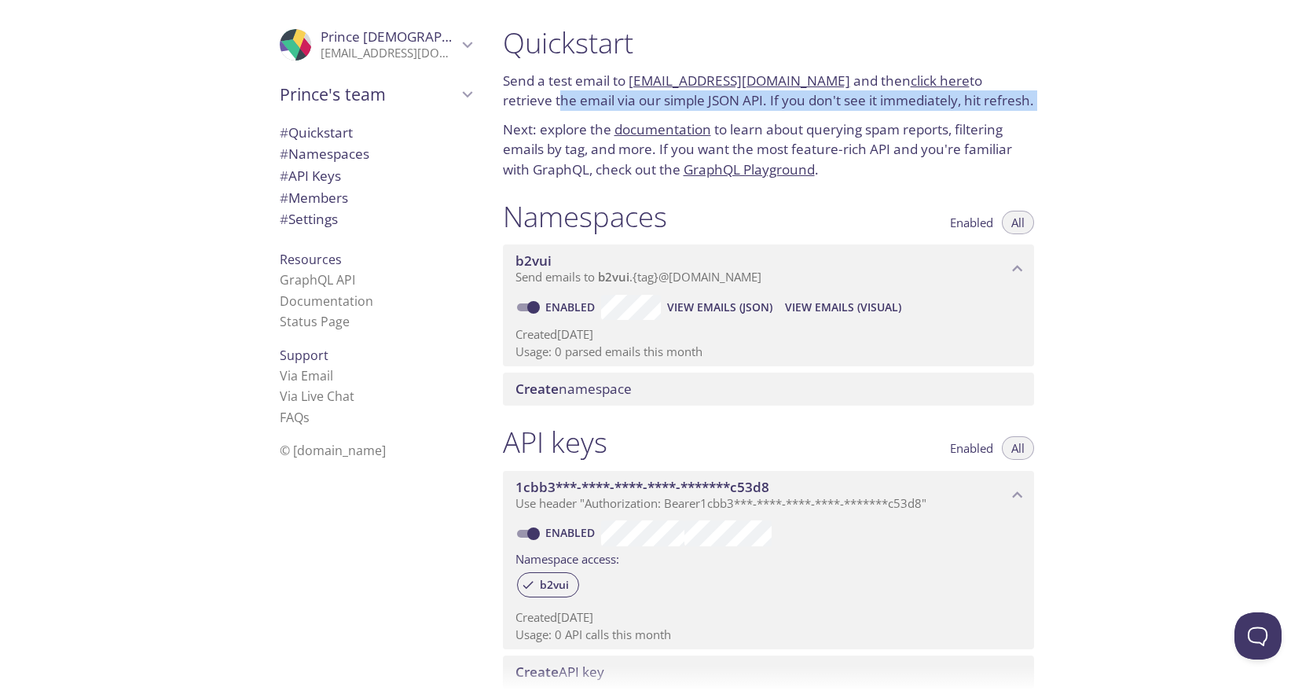
drag, startPoint x: 494, startPoint y: 104, endPoint x: 1051, endPoint y: 113, distance: 557.1
click at [1051, 113] on div "Quickstart Send a test email to b2vui.test@inbox.testmail.app and then click he…" at bounding box center [774, 345] width 569 height 691
click at [1049, 112] on div "Quickstart Send a test email to b2vui.test@inbox.testmail.app and then click he…" at bounding box center [774, 345] width 569 height 691
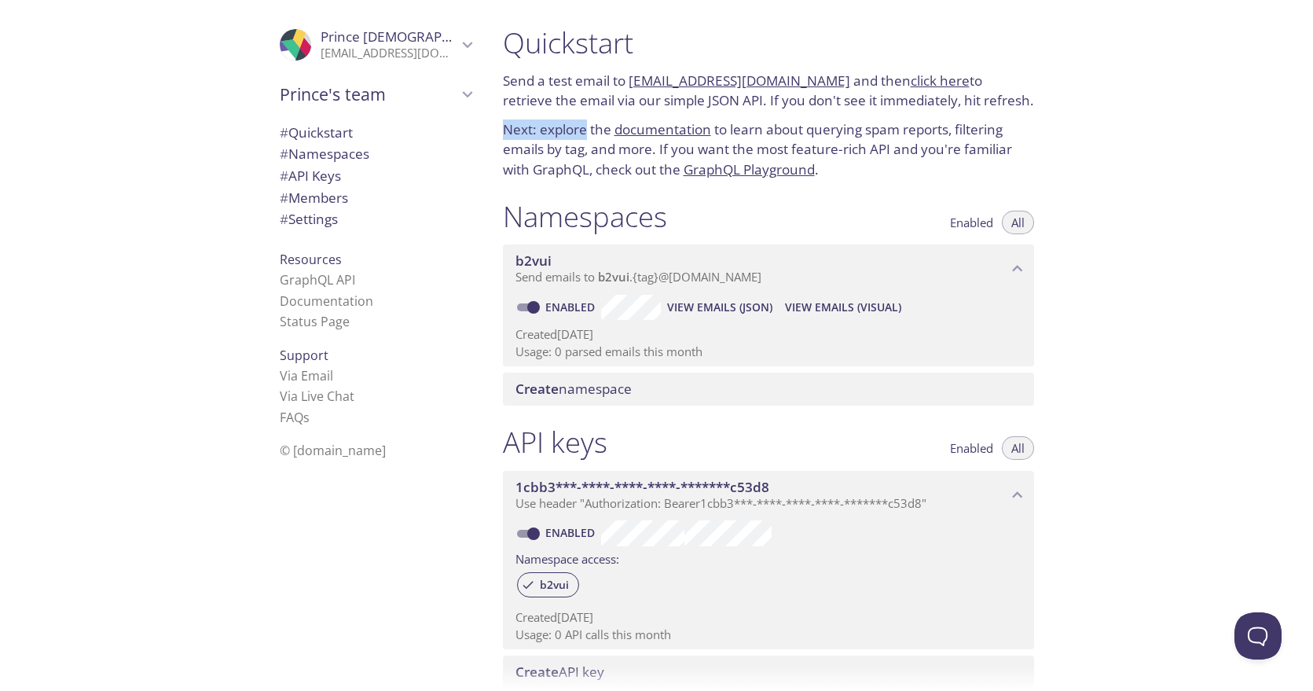
drag, startPoint x: 1043, startPoint y: 109, endPoint x: 573, endPoint y: 122, distance: 470.8
click at [573, 122] on div "Quickstart Send a test email to b2vui.test@inbox.testmail.app and then click he…" at bounding box center [774, 345] width 569 height 691
click at [573, 122] on p "Next: explore the documentation to learn about querying spam reports, filtering…" at bounding box center [768, 149] width 531 height 60
drag, startPoint x: 628, startPoint y: 81, endPoint x: 804, endPoint y: 79, distance: 176.0
click at [804, 79] on p "Send a test email to b2vui.test@inbox.testmail.app and then click here to retri…" at bounding box center [768, 91] width 531 height 40
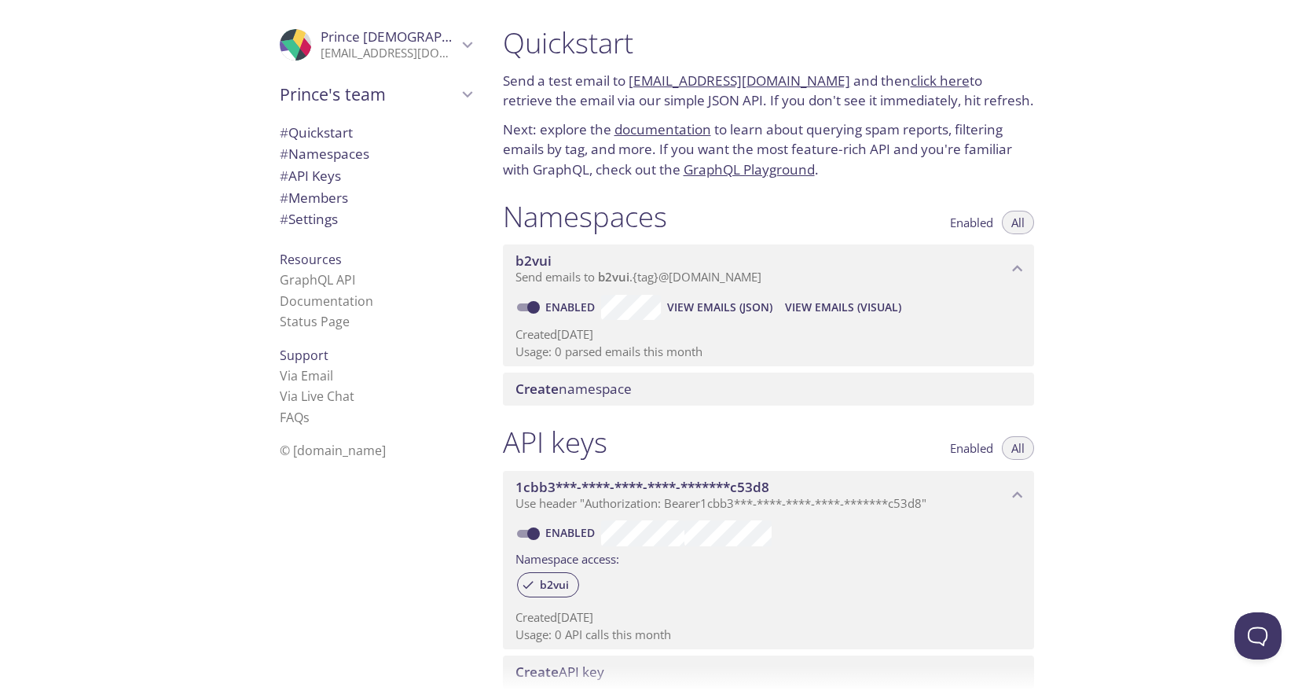
drag, startPoint x: 628, startPoint y: 86, endPoint x: 820, endPoint y: 82, distance: 192.5
click at [820, 82] on p "Send a test email to b2vui.test@inbox.testmail.app and then click here to retri…" at bounding box center [768, 91] width 531 height 40
drag, startPoint x: 820, startPoint y: 82, endPoint x: 630, endPoint y: 77, distance: 190.2
click at [630, 77] on p "Send a test email to b2vui.test@inbox.testmail.app and then click here to retri…" at bounding box center [768, 91] width 531 height 40
copy link "[EMAIL_ADDRESS][DOMAIN_NAME]"
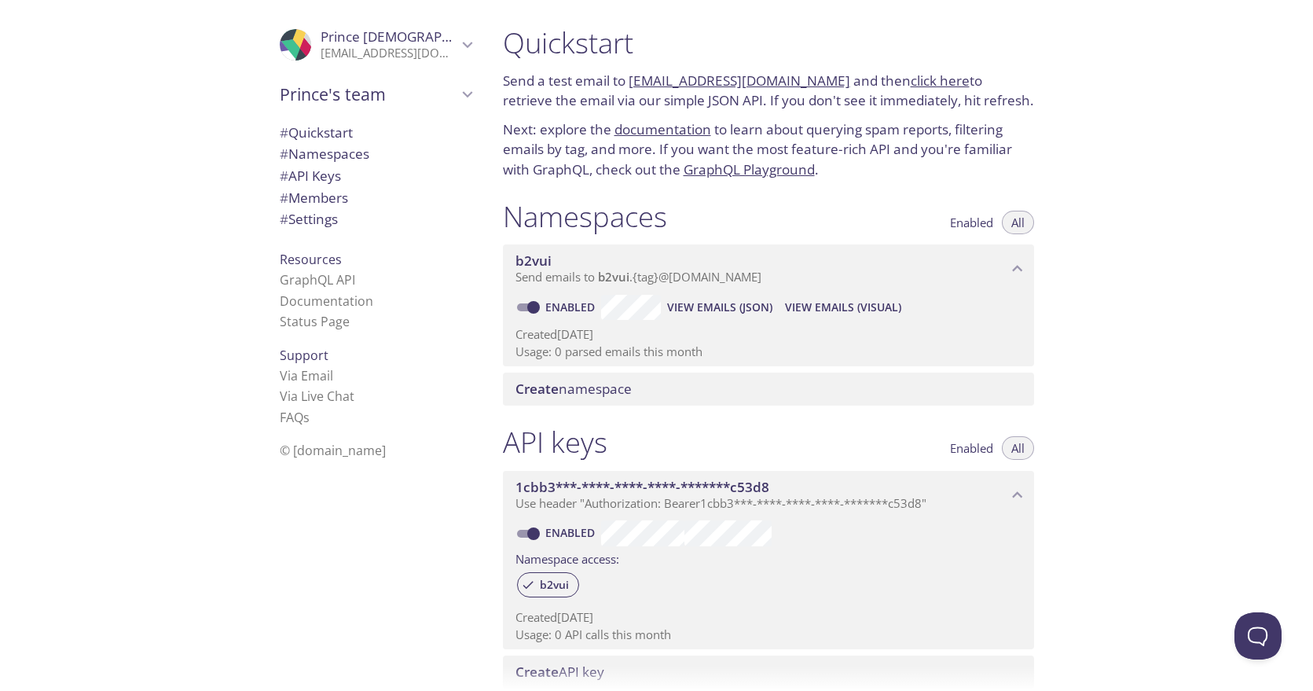
click at [755, 61] on div "Quickstart Send a test email to b2vui.test@inbox.testmail.app and then click he…" at bounding box center [768, 103] width 556 height 174
click at [797, 306] on span "View Emails (Visual)" at bounding box center [843, 307] width 116 height 19
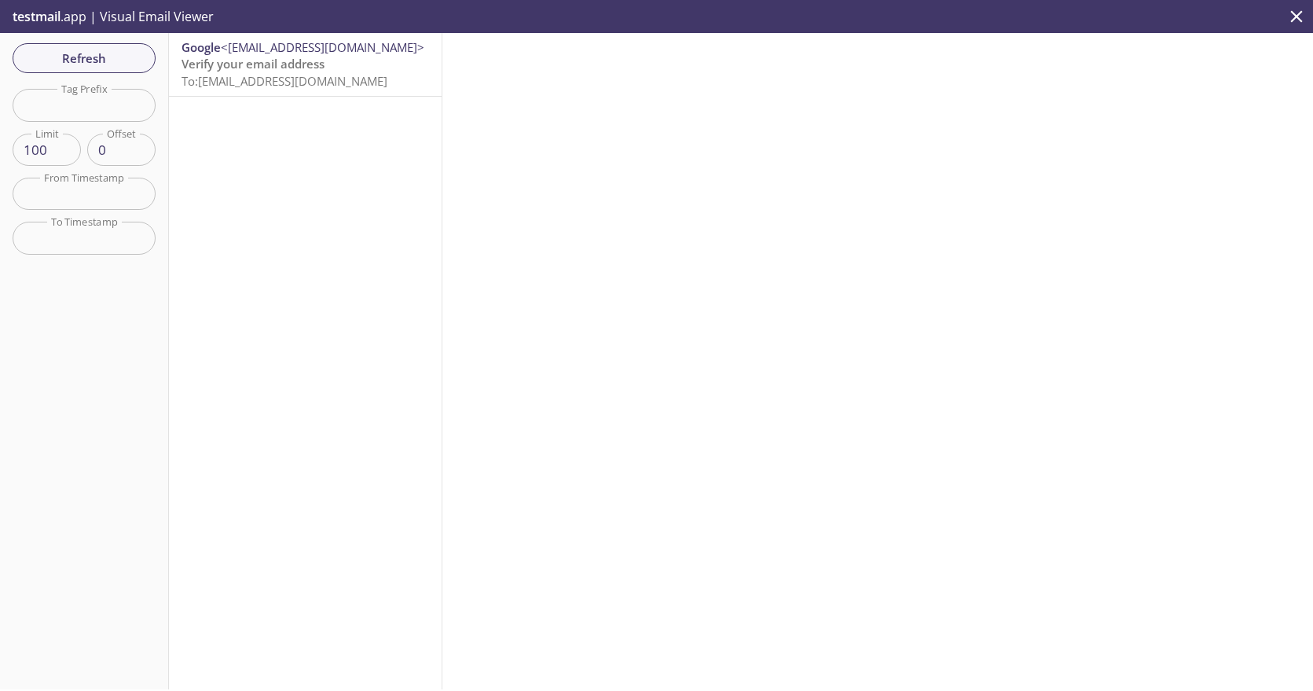
click at [304, 67] on span "Verify your email address" at bounding box center [252, 64] width 143 height 16
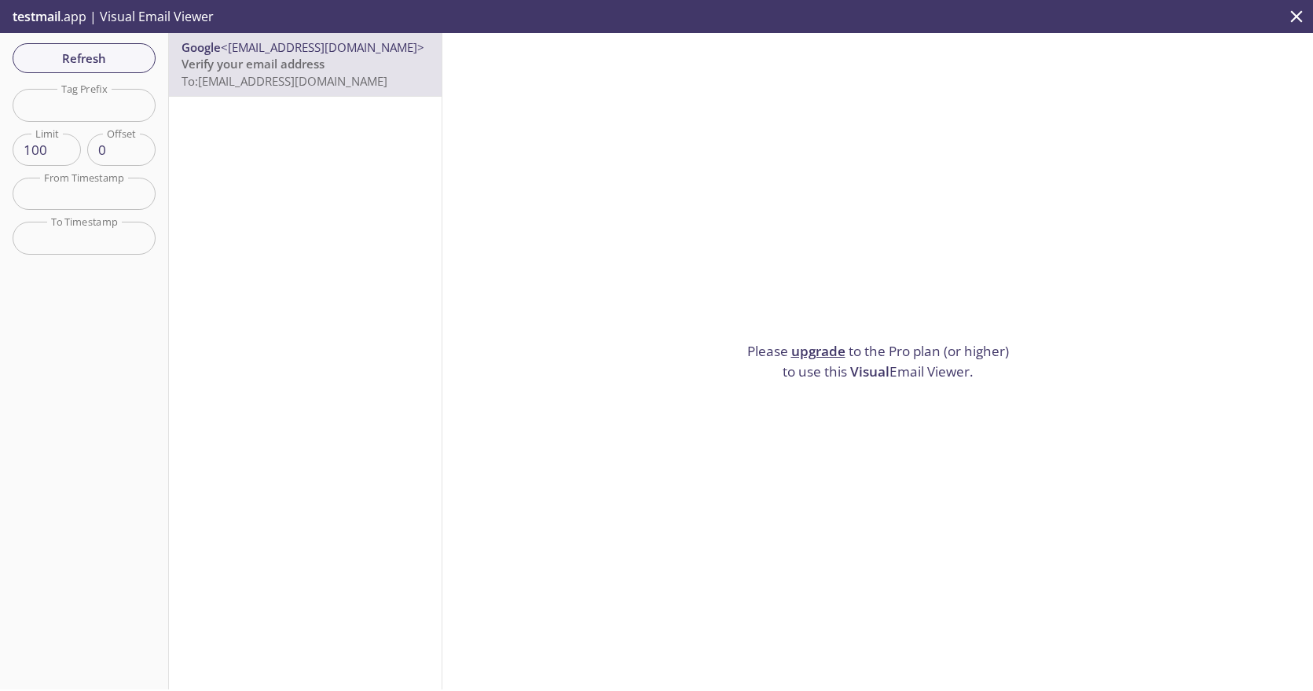
drag, startPoint x: 726, startPoint y: 343, endPoint x: 1021, endPoint y: 372, distance: 296.8
click at [1021, 372] on div "Please upgrade to the Pro plan (or higher) to use this Visual Email Viewer." at bounding box center [877, 361] width 871 height 656
drag, startPoint x: 773, startPoint y: 364, endPoint x: 638, endPoint y: 346, distance: 136.3
click at [638, 346] on div "Please upgrade to the Pro plan (or higher) to use this Visual Email Viewer." at bounding box center [877, 361] width 871 height 656
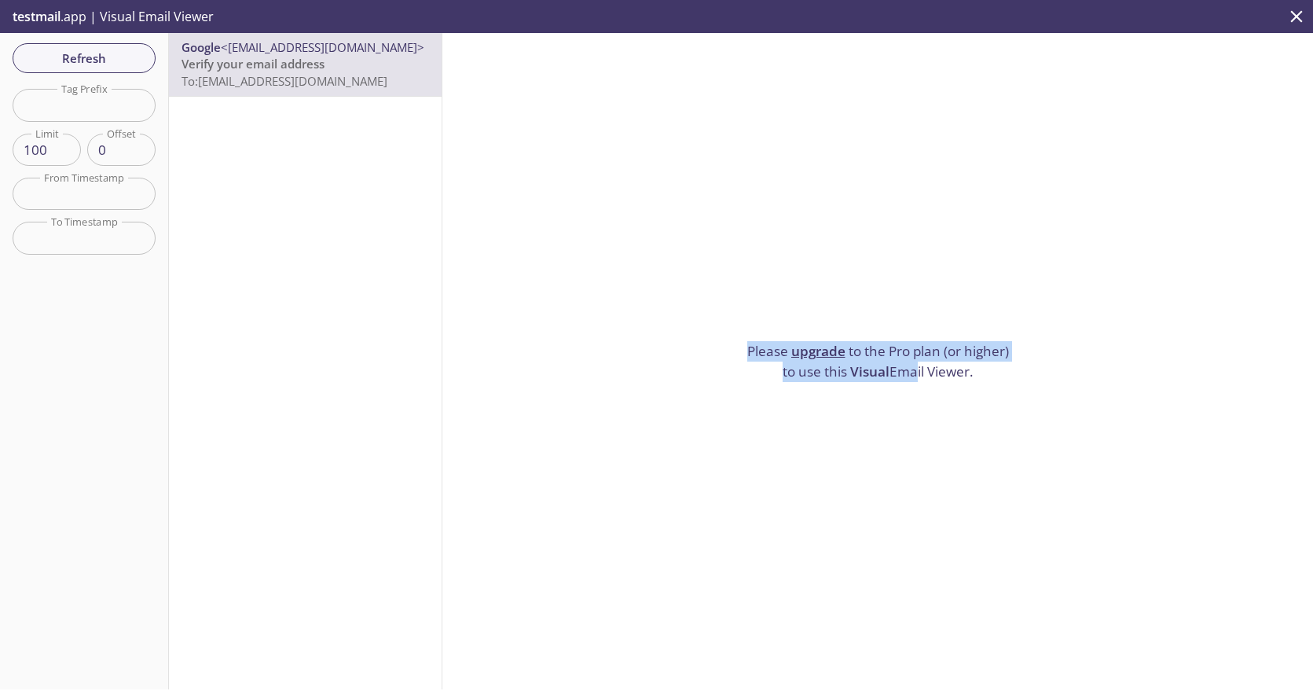
click at [639, 346] on div "Please upgrade to the Pro plan (or higher) to use this Visual Email Viewer." at bounding box center [877, 361] width 871 height 656
drag, startPoint x: 639, startPoint y: 346, endPoint x: 1051, endPoint y: 376, distance: 413.6
click at [1051, 376] on div "Please upgrade to the Pro plan (or higher) to use this Visual Email Viewer." at bounding box center [877, 361] width 871 height 656
drag, startPoint x: 1051, startPoint y: 376, endPoint x: 705, endPoint y: 334, distance: 349.1
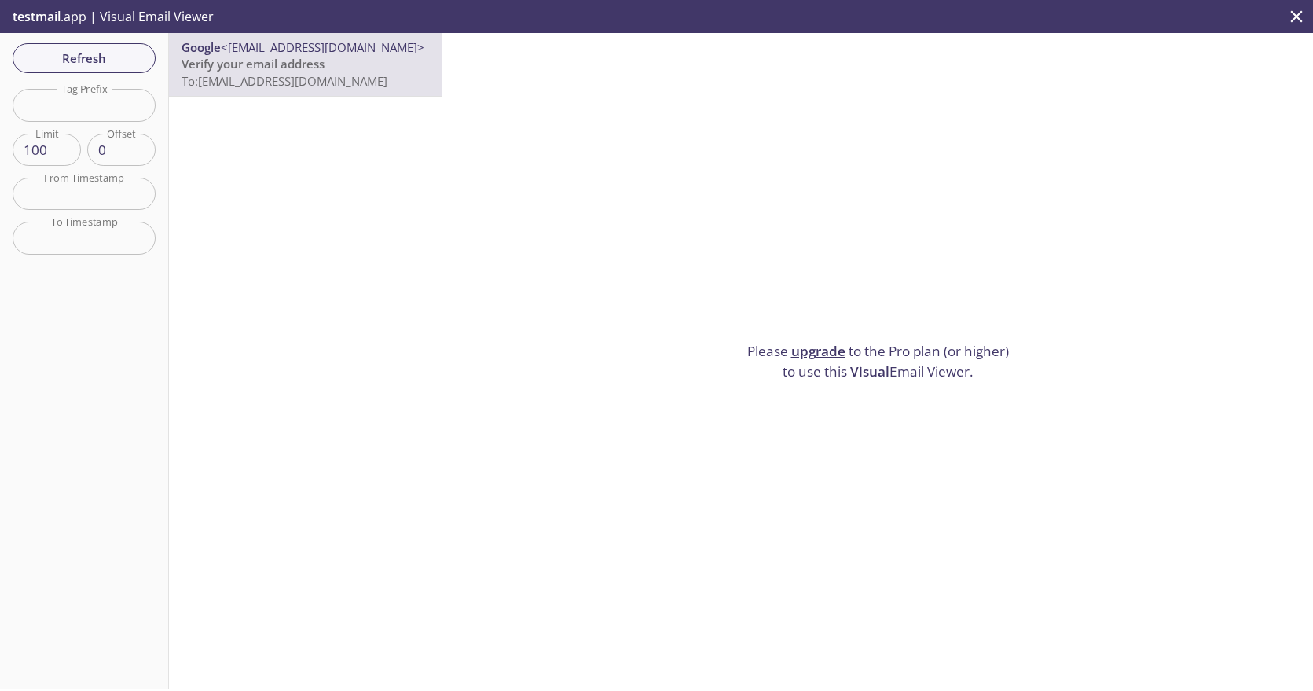
click at [705, 334] on div "Please upgrade to the Pro plan (or higher) to use this Visual Email Viewer." at bounding box center [877, 361] width 871 height 656
click at [819, 346] on link "upgrade" at bounding box center [818, 351] width 54 height 18
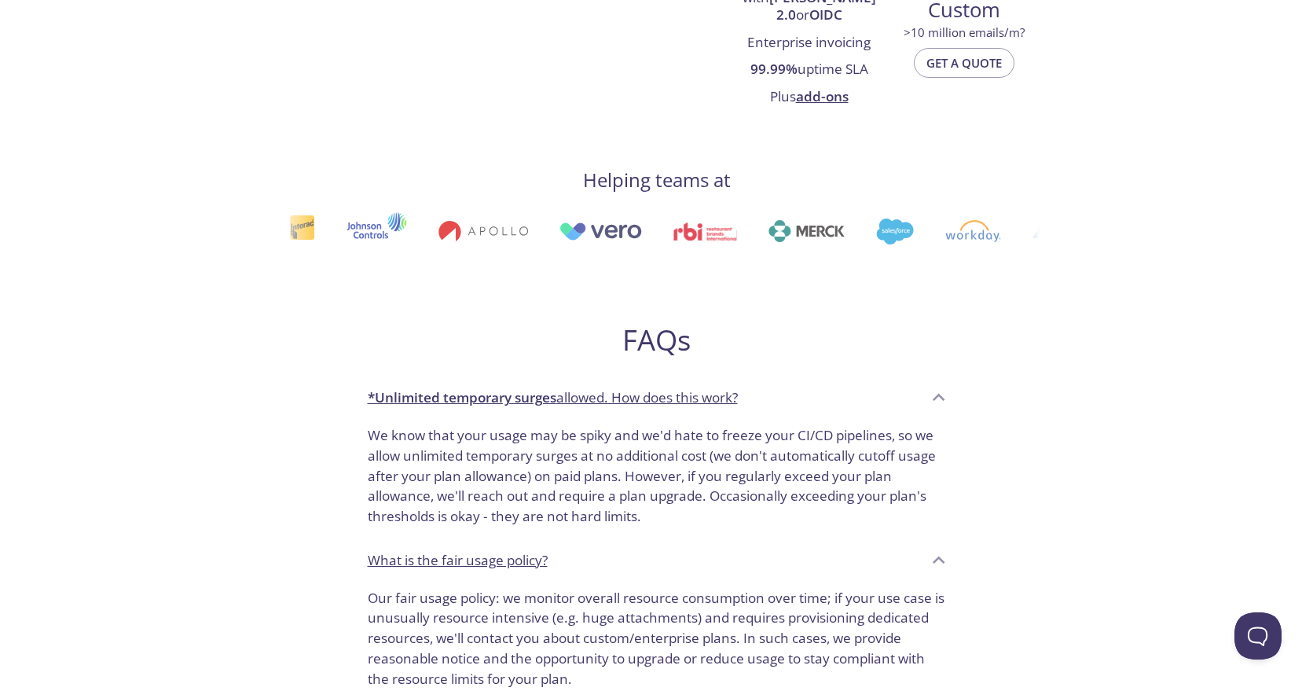
scroll to position [769, 0]
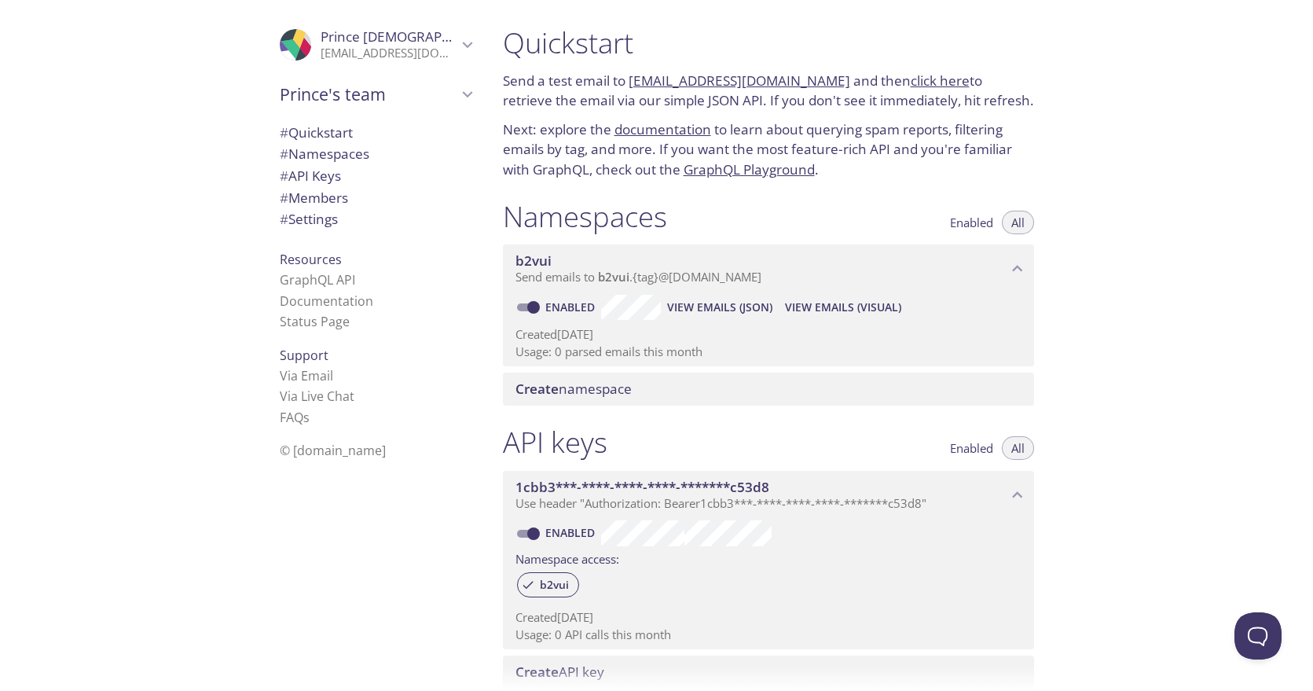
click at [684, 307] on span "View Emails (JSON)" at bounding box center [719, 307] width 105 height 19
click at [697, 305] on span "View Emails (JSON)" at bounding box center [719, 307] width 105 height 19
